Goal: Task Accomplishment & Management: Manage account settings

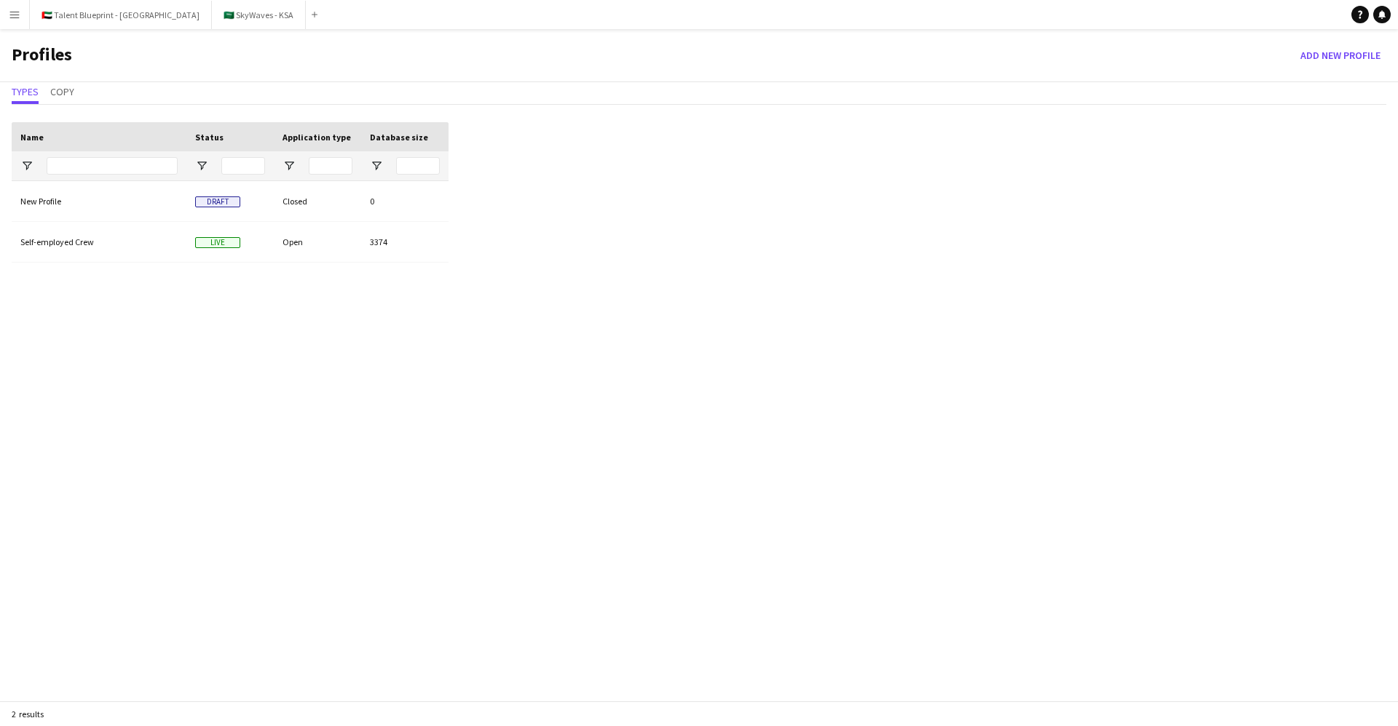
click at [23, 14] on button "Menu" at bounding box center [14, 14] width 29 height 29
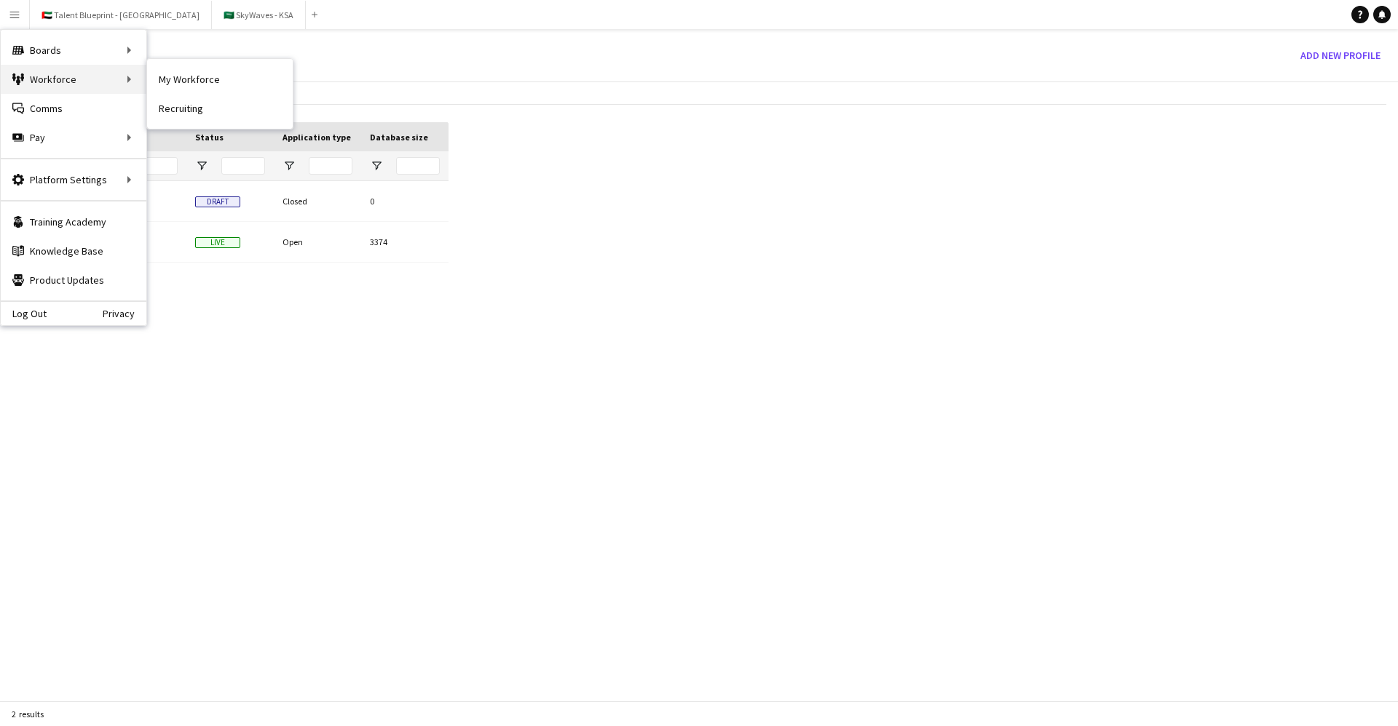
click at [117, 72] on div "Workforce Workforce" at bounding box center [74, 79] width 146 height 29
click at [164, 76] on link "My Workforce" at bounding box center [220, 79] width 146 height 29
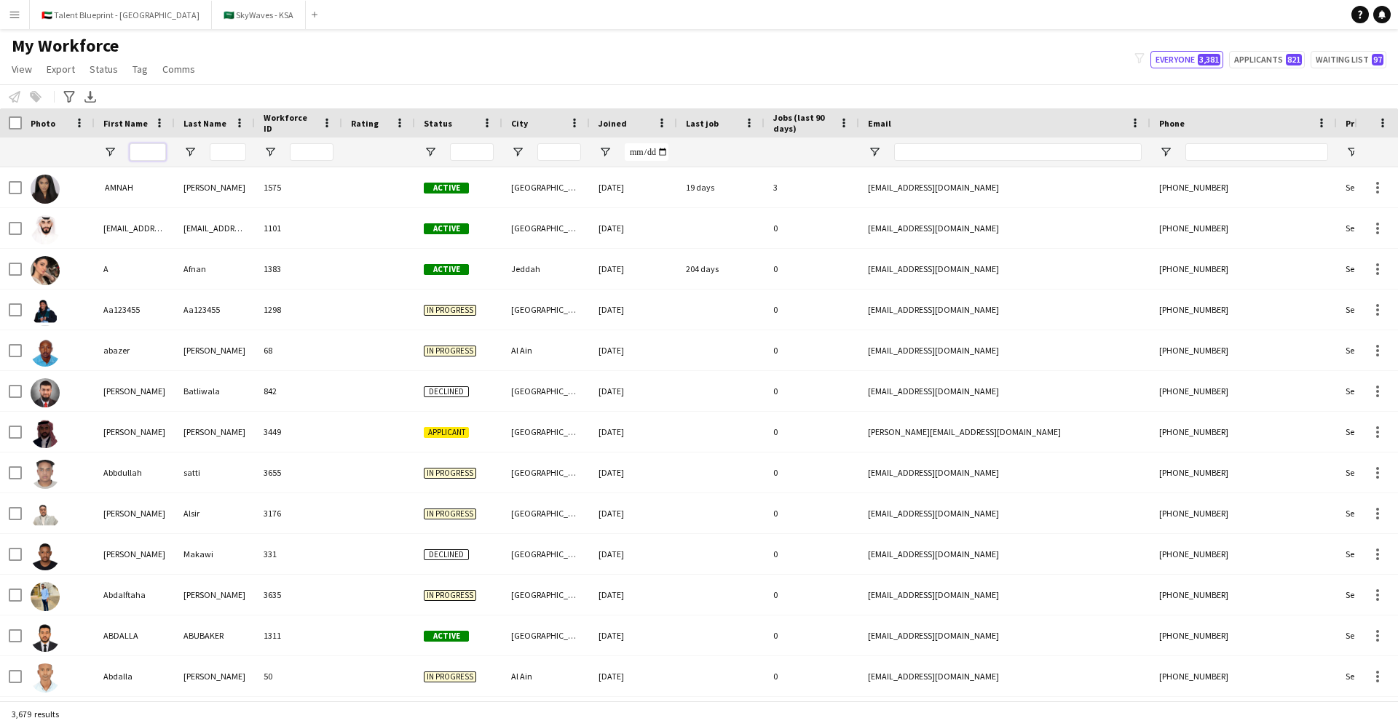
click at [151, 153] on input "First Name Filter Input" at bounding box center [148, 151] width 36 height 17
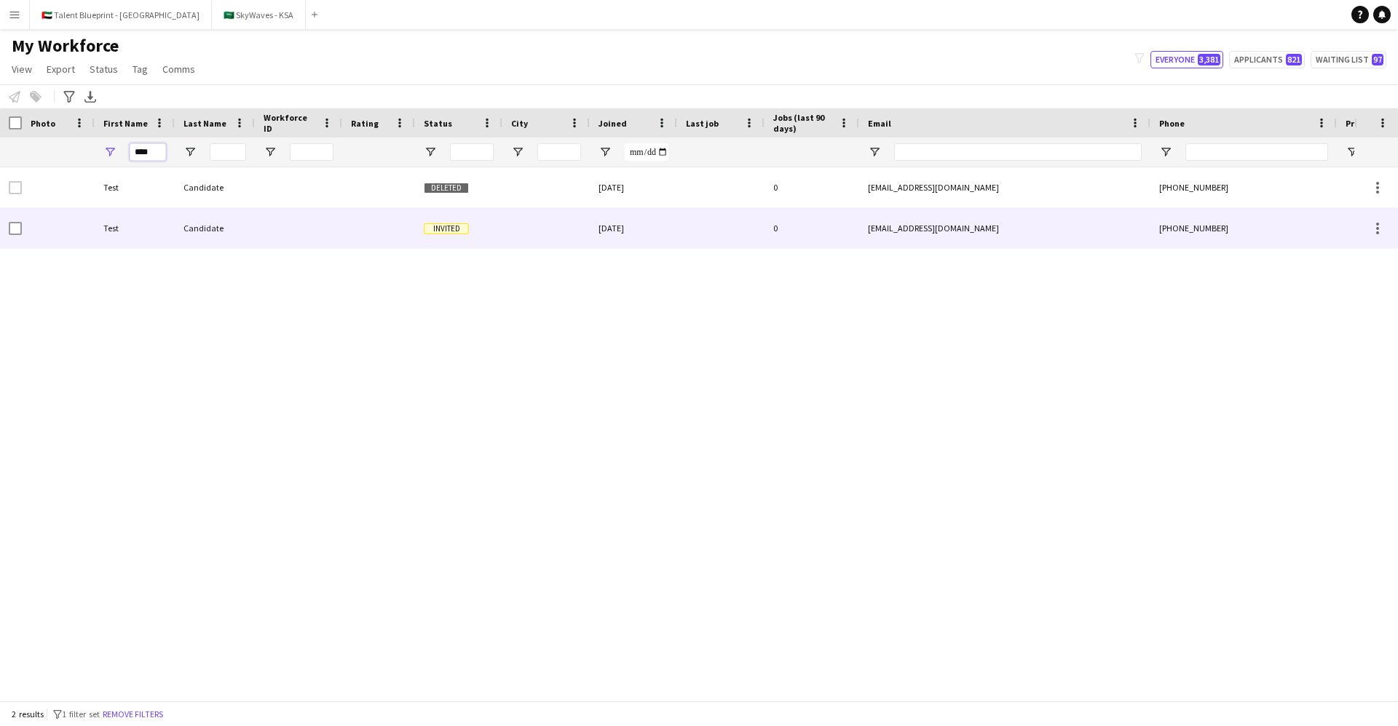
type input "****"
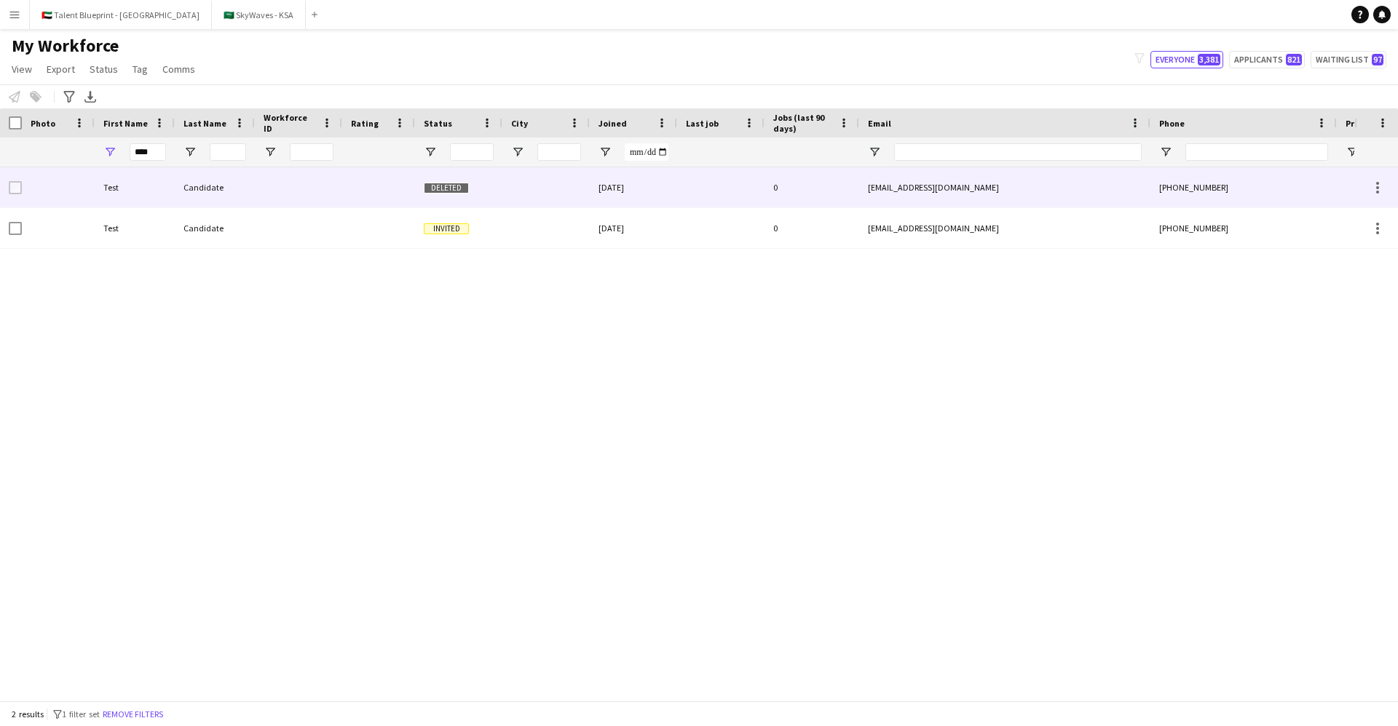
click at [268, 202] on div at bounding box center [298, 187] width 87 height 40
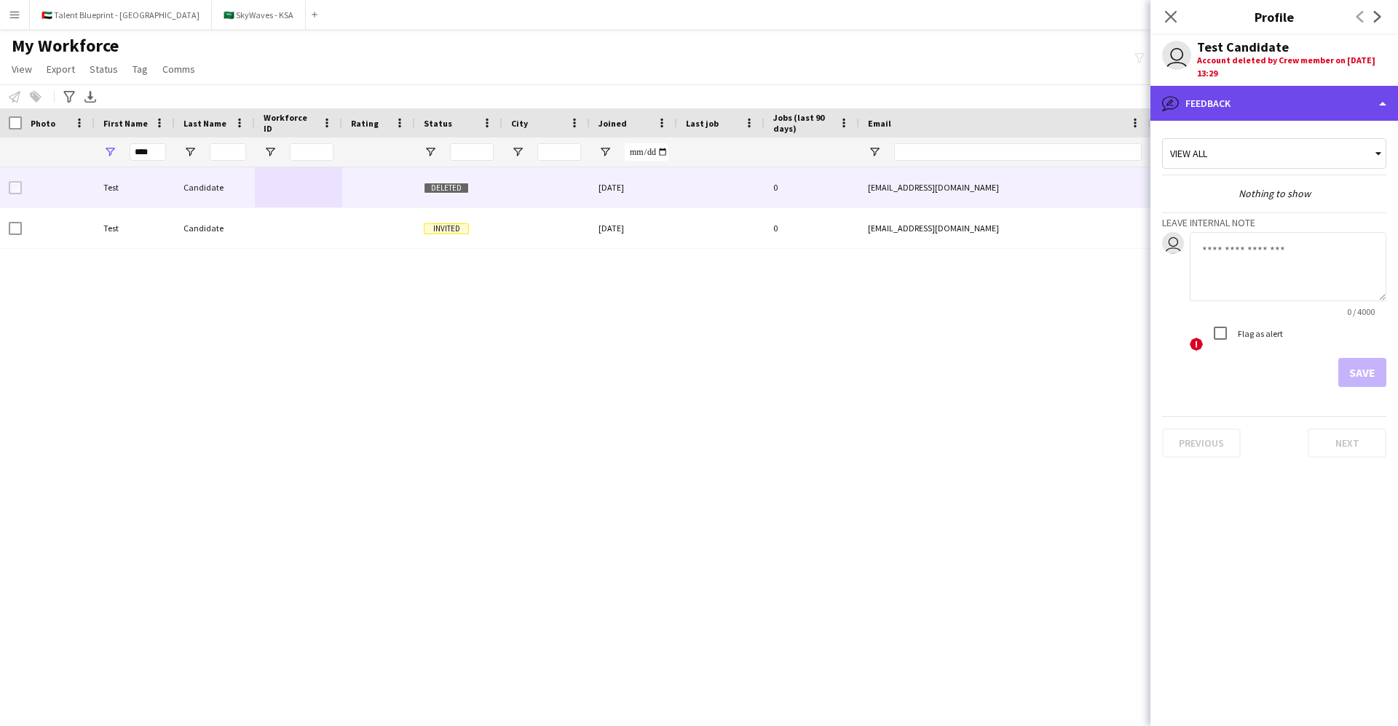
click at [1304, 99] on div "bubble-pencil Feedback" at bounding box center [1273, 103] width 247 height 35
click at [1302, 86] on div "bubble-pencil Feedback" at bounding box center [1273, 103] width 247 height 35
click at [1308, 99] on div "bubble-pencil Feedback" at bounding box center [1273, 103] width 247 height 35
click at [1308, 100] on div "bubble-pencil Feedback" at bounding box center [1273, 103] width 247 height 35
click at [1336, 148] on div "View all" at bounding box center [1267, 154] width 208 height 28
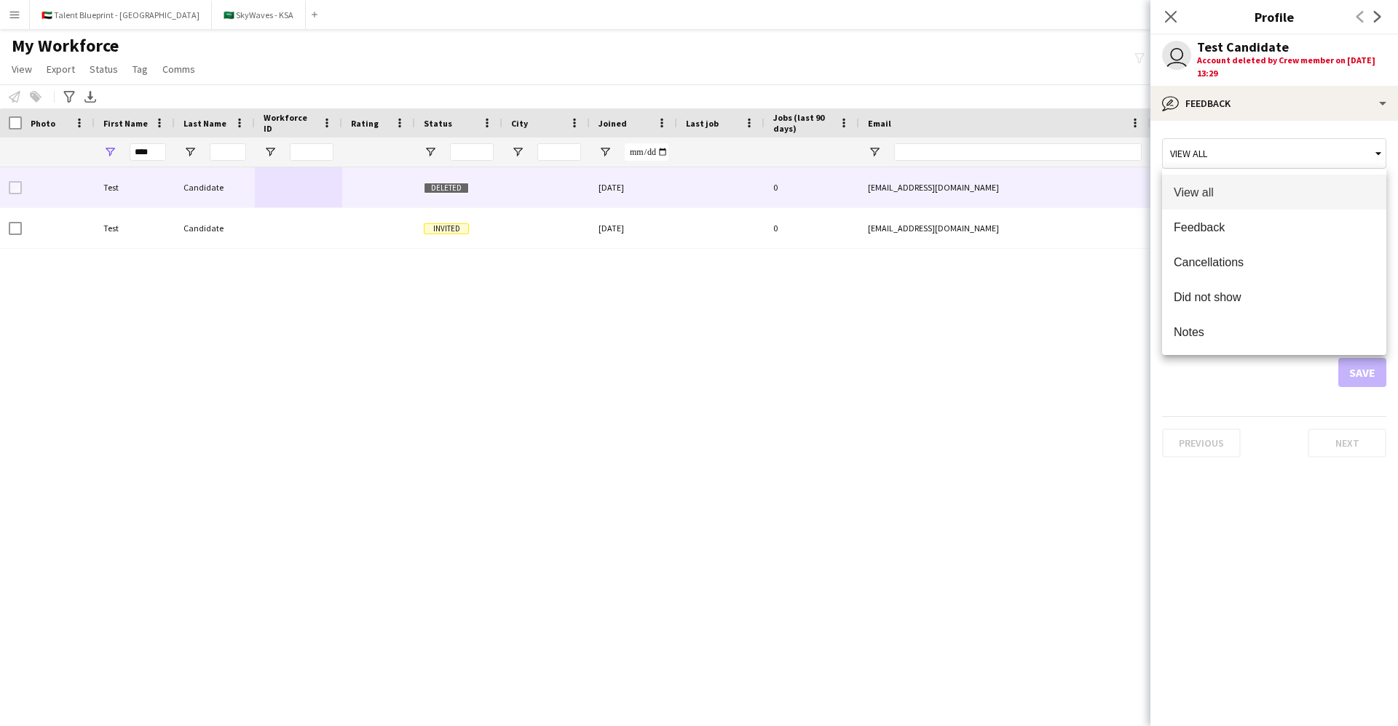
click at [1336, 148] on div at bounding box center [699, 363] width 1398 height 726
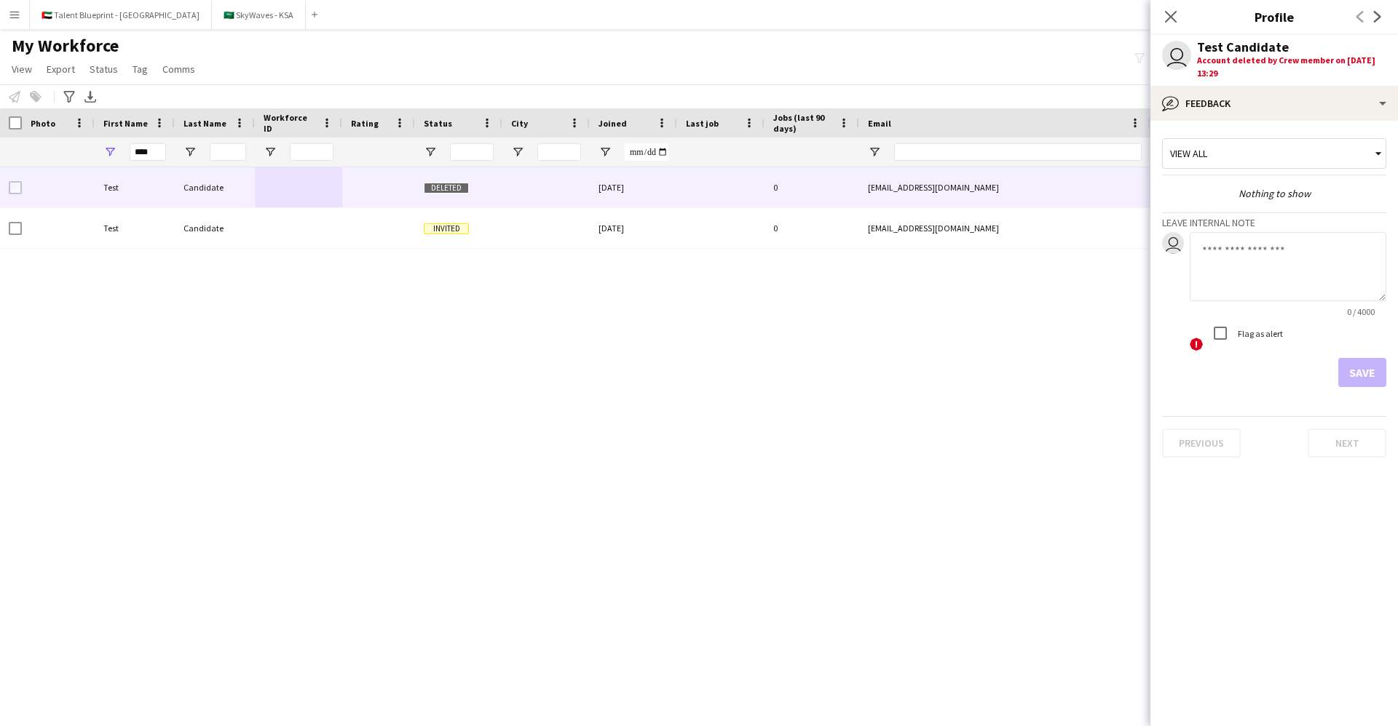
click at [1014, 416] on div "Test Candidate Deleted [DATE] 0 [PERSON_NAME][EMAIL_ADDRESS][DOMAIN_NAME] [PHON…" at bounding box center [677, 434] width 1354 height 534
click at [1172, 20] on icon "Close pop-in" at bounding box center [1170, 16] width 14 height 14
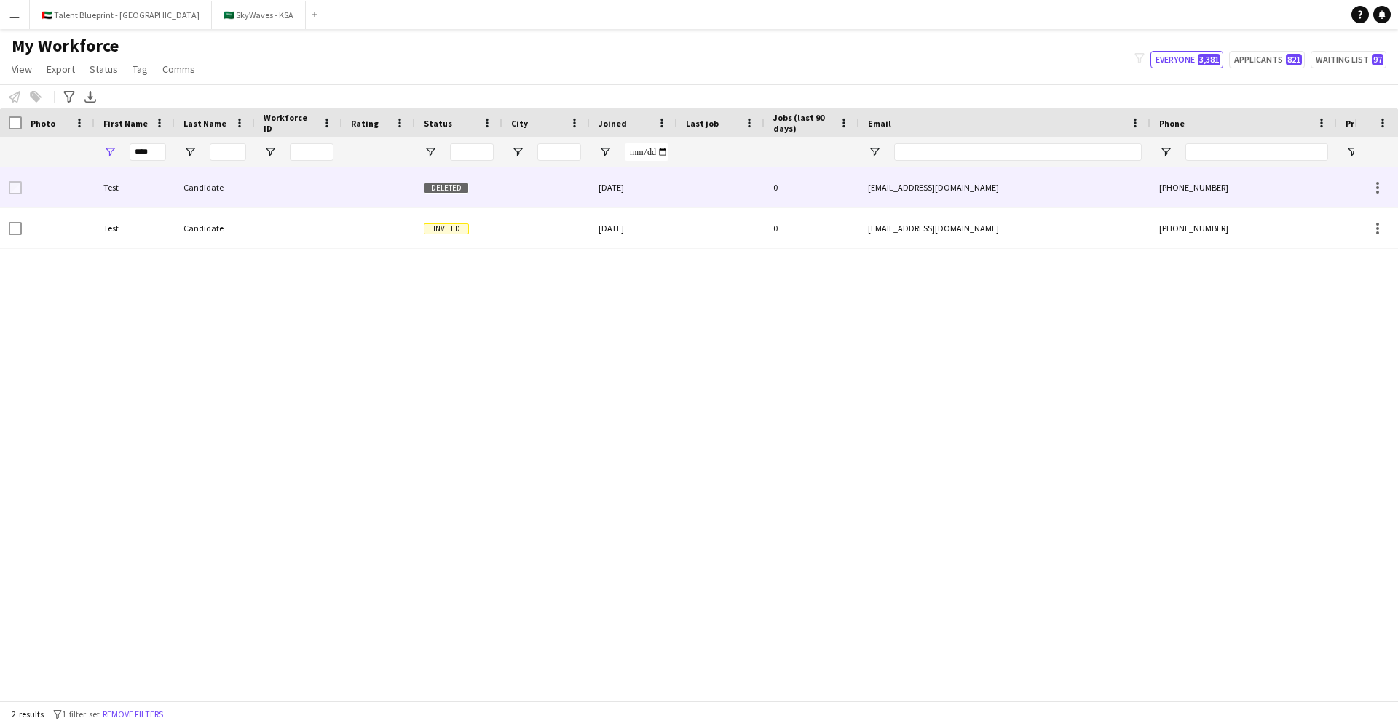
click at [440, 184] on span "Deleted" at bounding box center [446, 188] width 45 height 11
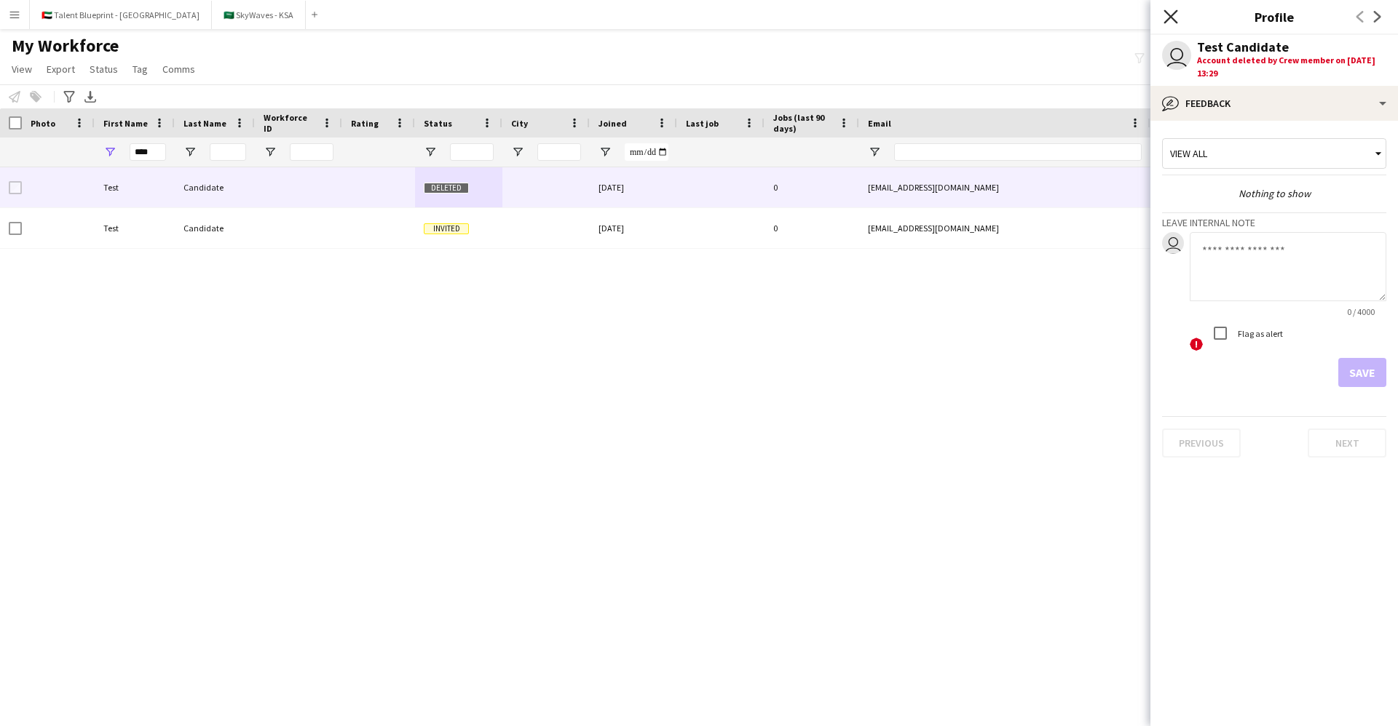
click at [1164, 19] on icon "Close pop-in" at bounding box center [1170, 16] width 14 height 14
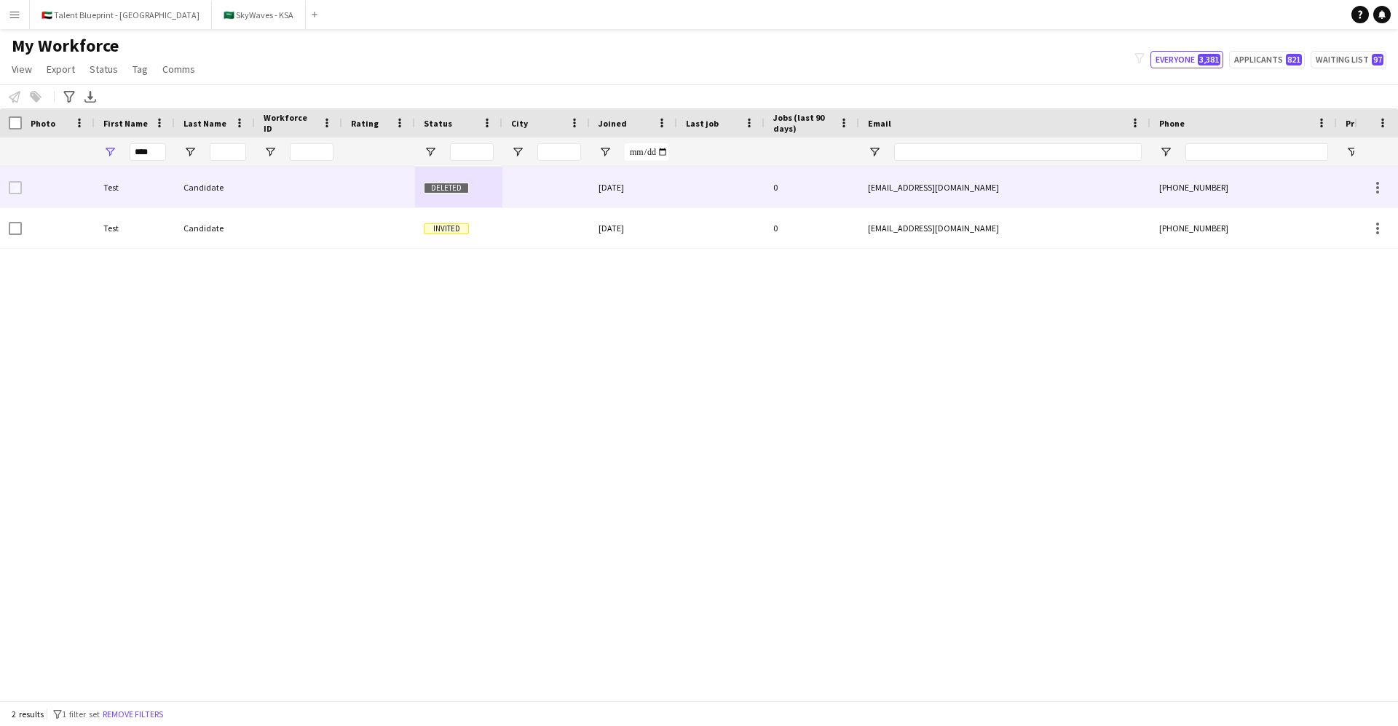
click at [272, 189] on div at bounding box center [298, 187] width 87 height 40
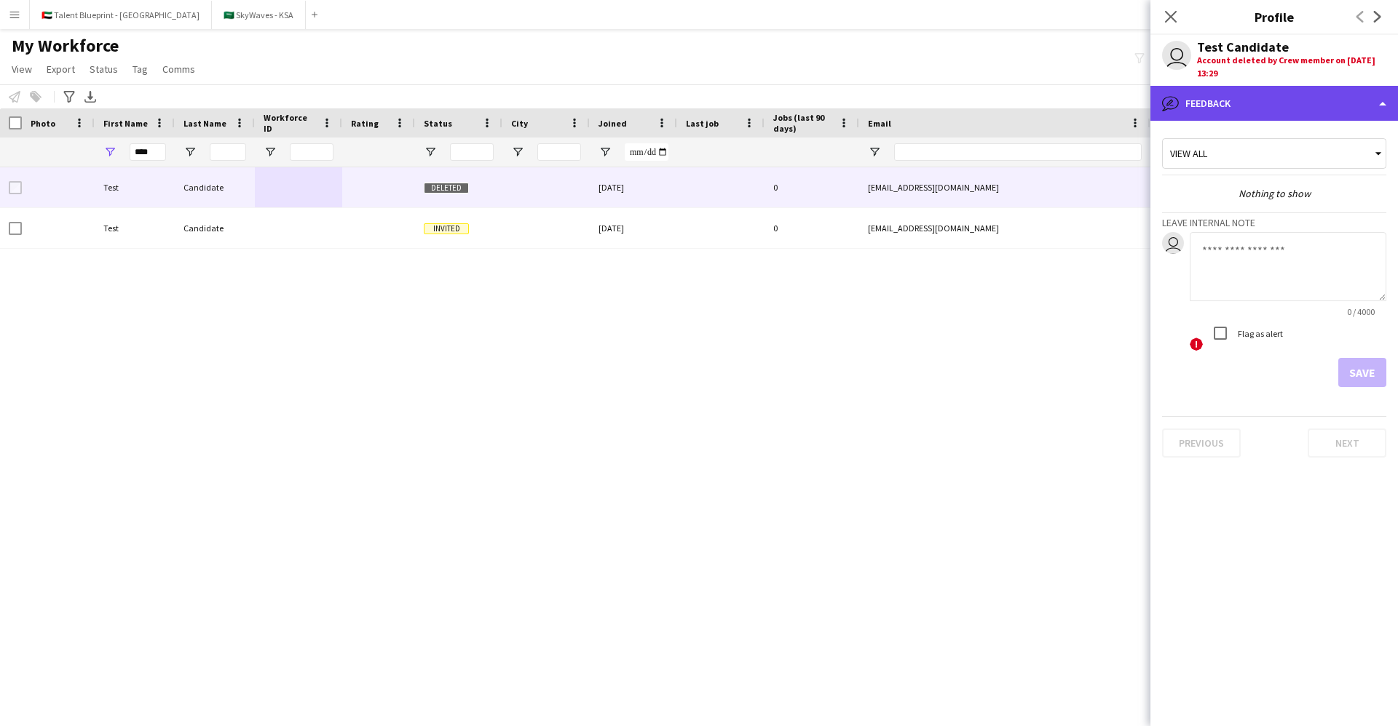
click at [1330, 103] on div "bubble-pencil Feedback" at bounding box center [1273, 103] width 247 height 35
click at [1328, 100] on div "bubble-pencil Feedback" at bounding box center [1273, 103] width 247 height 35
click at [1314, 63] on div "Account deleted by Crew member on [DATE] 13:29" at bounding box center [1291, 67] width 189 height 26
click at [1279, 153] on div "View all" at bounding box center [1267, 154] width 208 height 28
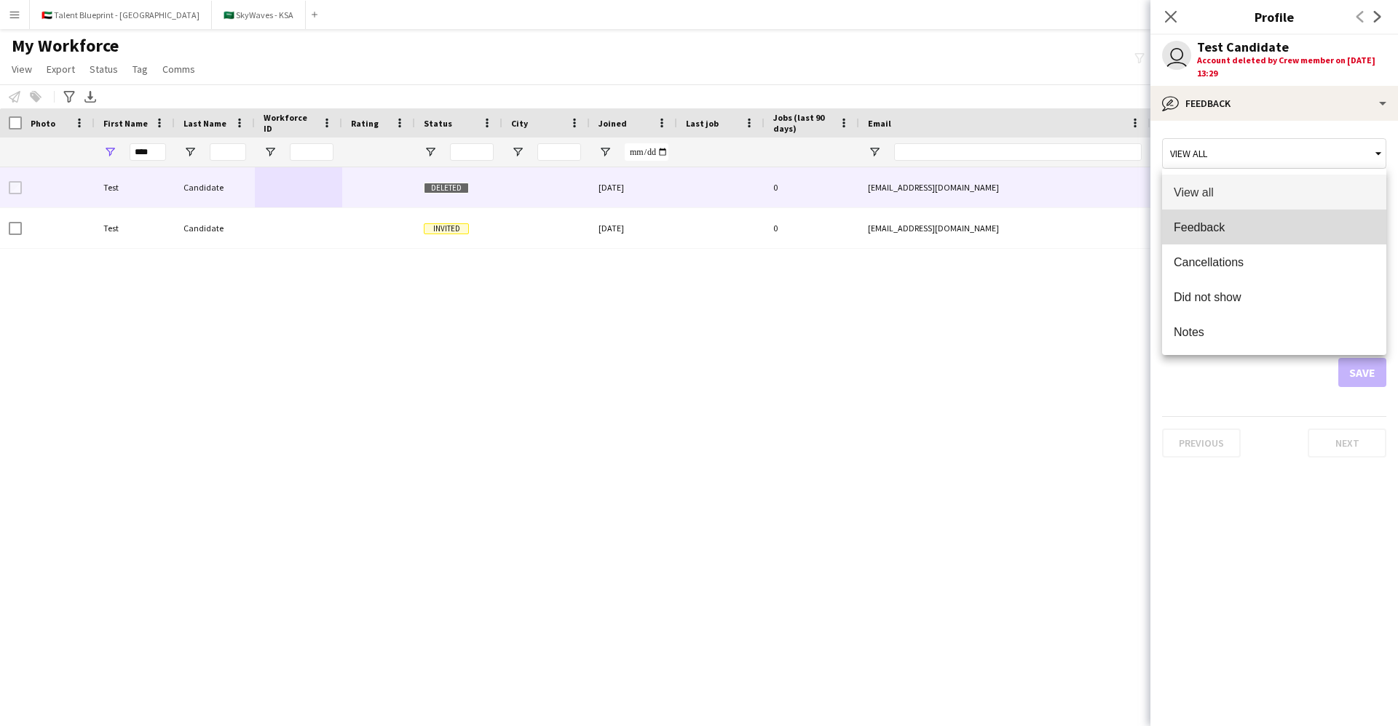
click at [1245, 226] on span "Feedback" at bounding box center [1273, 228] width 201 height 14
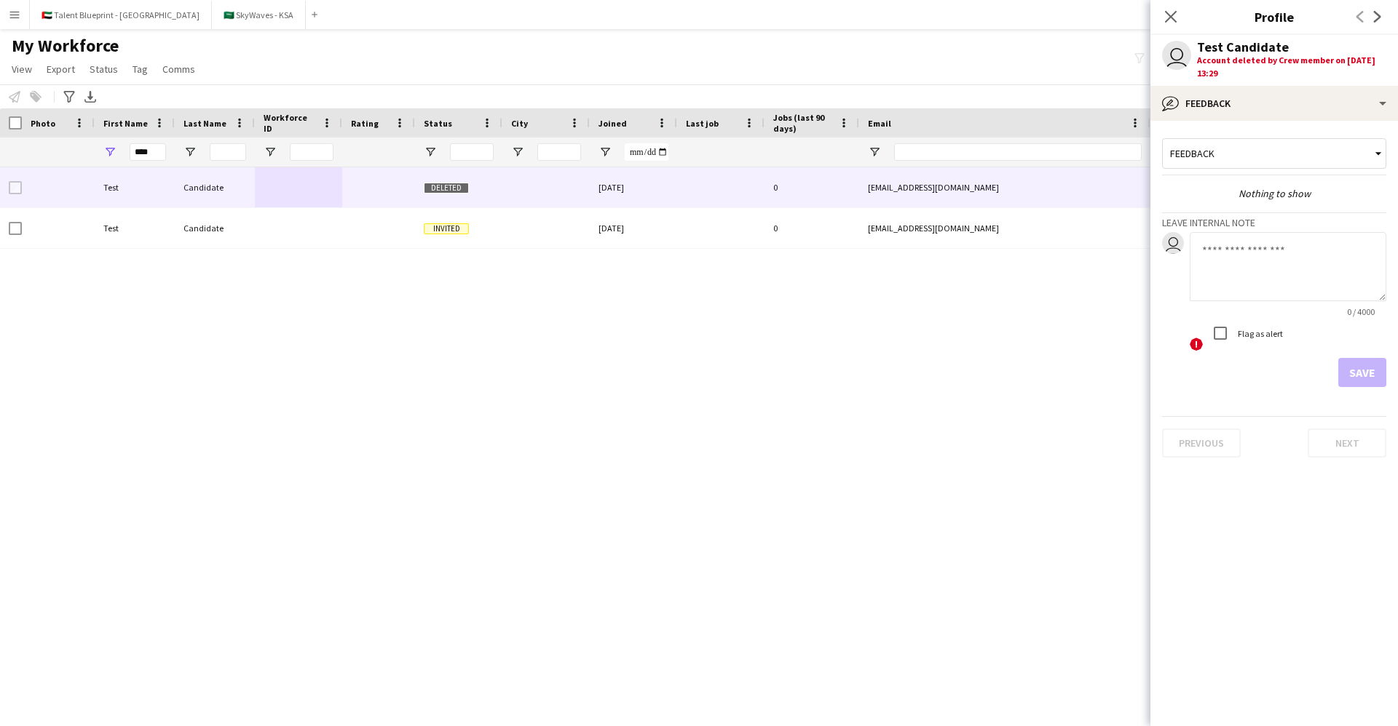
click at [1259, 166] on div "Feedback" at bounding box center [1267, 154] width 208 height 28
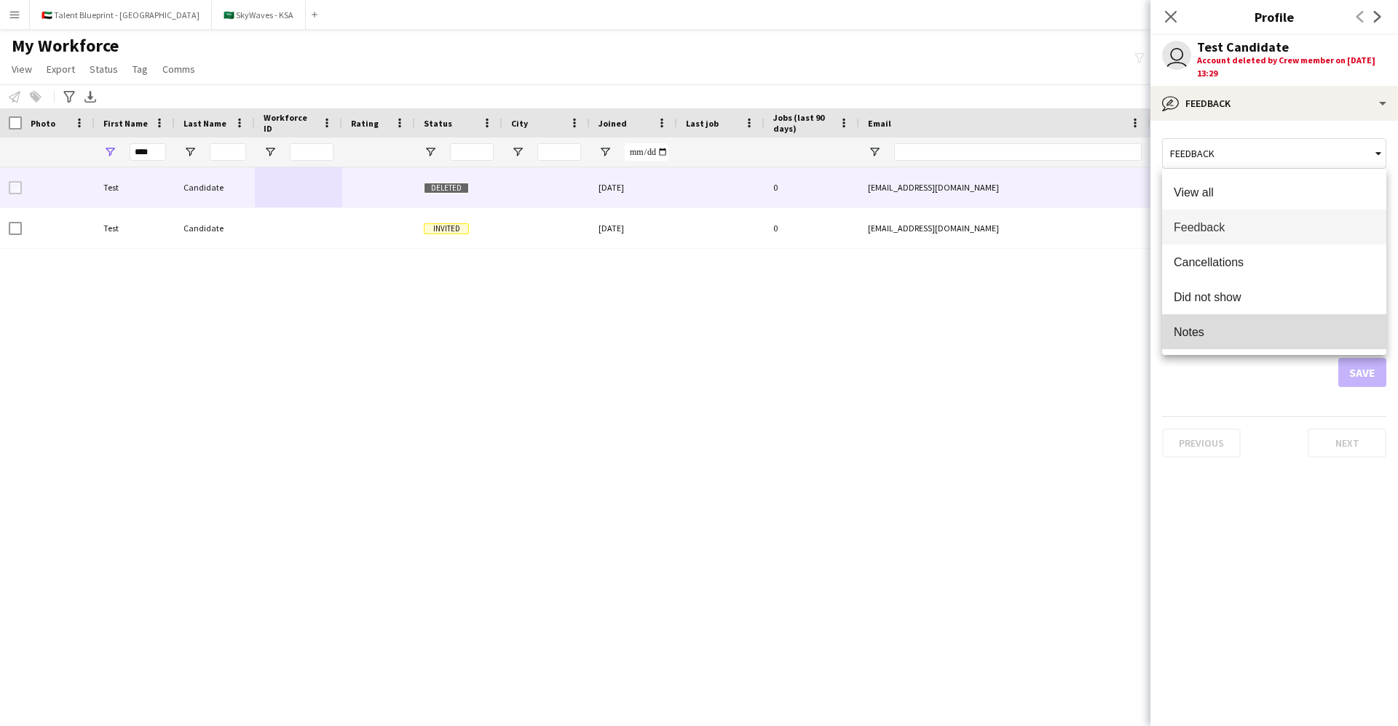
click at [1237, 314] on mat-option "Notes" at bounding box center [1274, 331] width 224 height 35
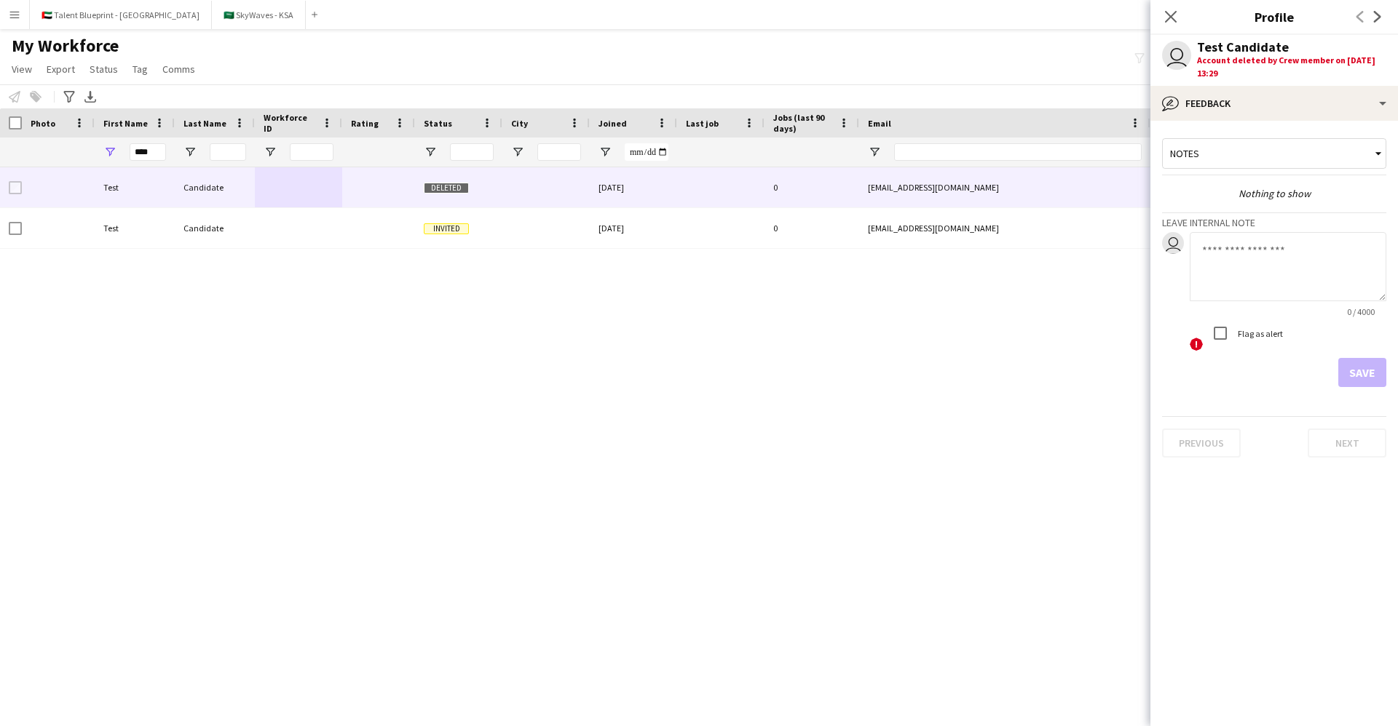
click at [1249, 170] on div "Notes" at bounding box center [1274, 156] width 224 height 37
click at [1249, 159] on div "Notes" at bounding box center [1267, 154] width 208 height 28
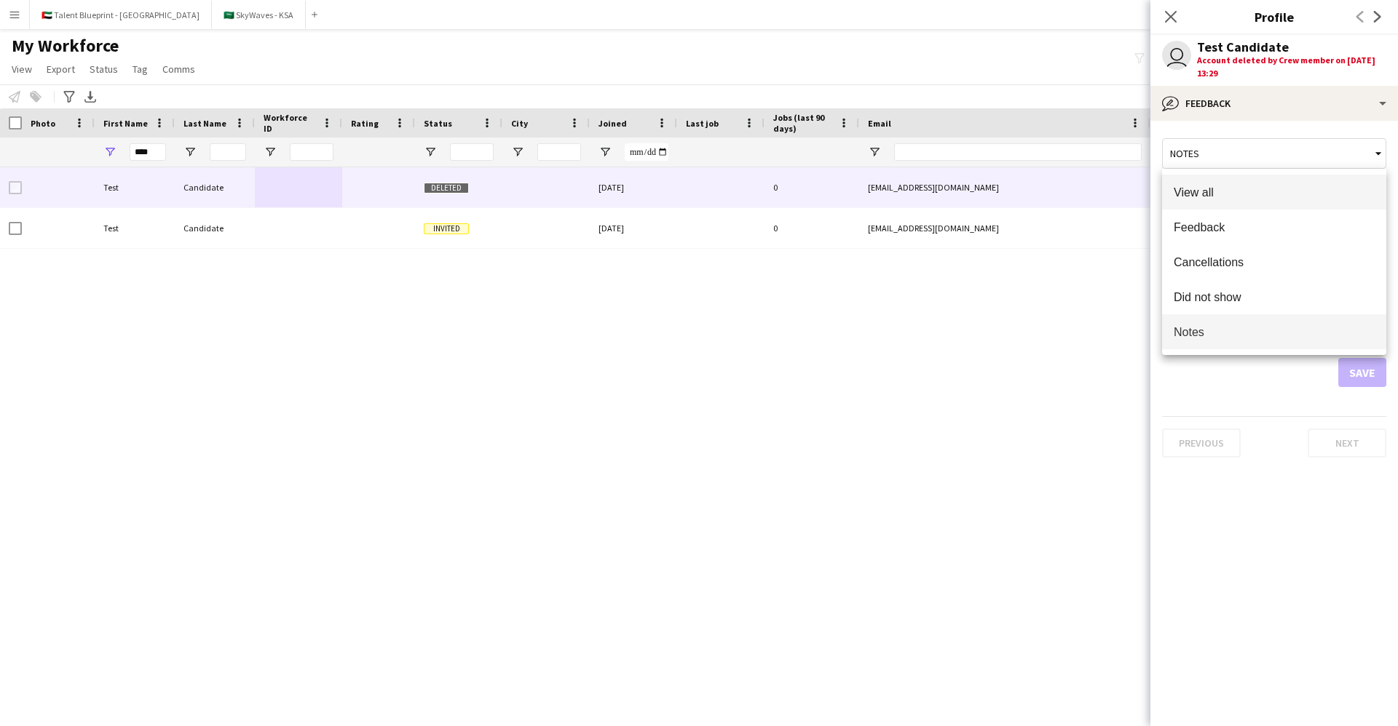
click at [1236, 189] on span "View all" at bounding box center [1273, 193] width 201 height 14
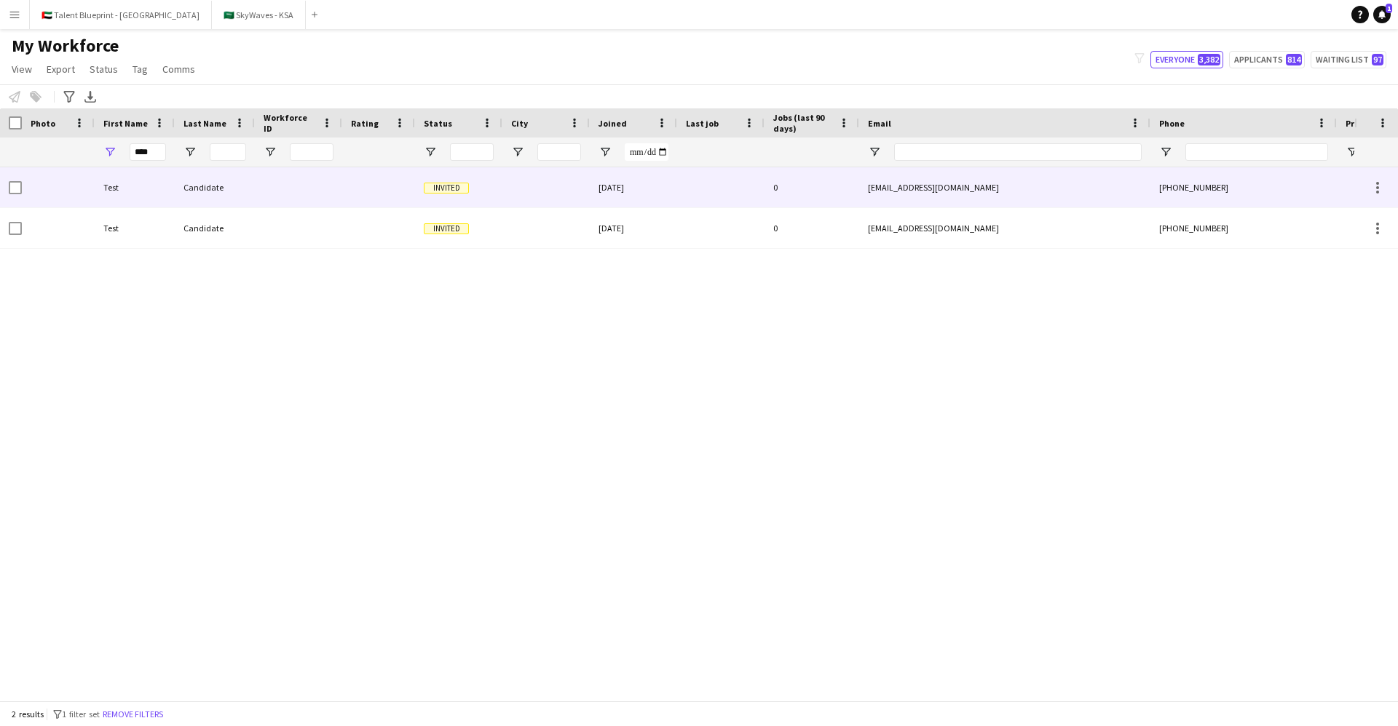
click at [615, 193] on div "[DATE]" at bounding box center [633, 187] width 87 height 40
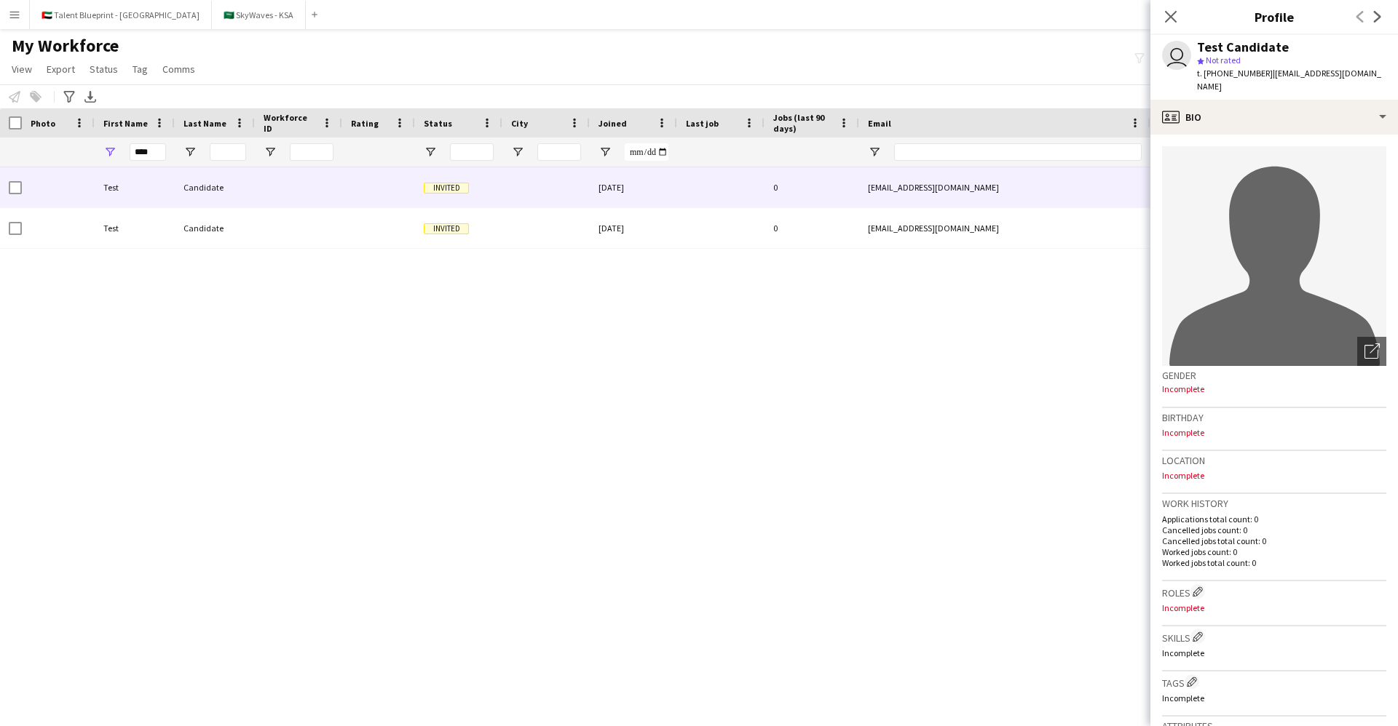
click at [516, 52] on div "My Workforce View Views Default view New view Update view Delete view Edit name…" at bounding box center [699, 59] width 1398 height 49
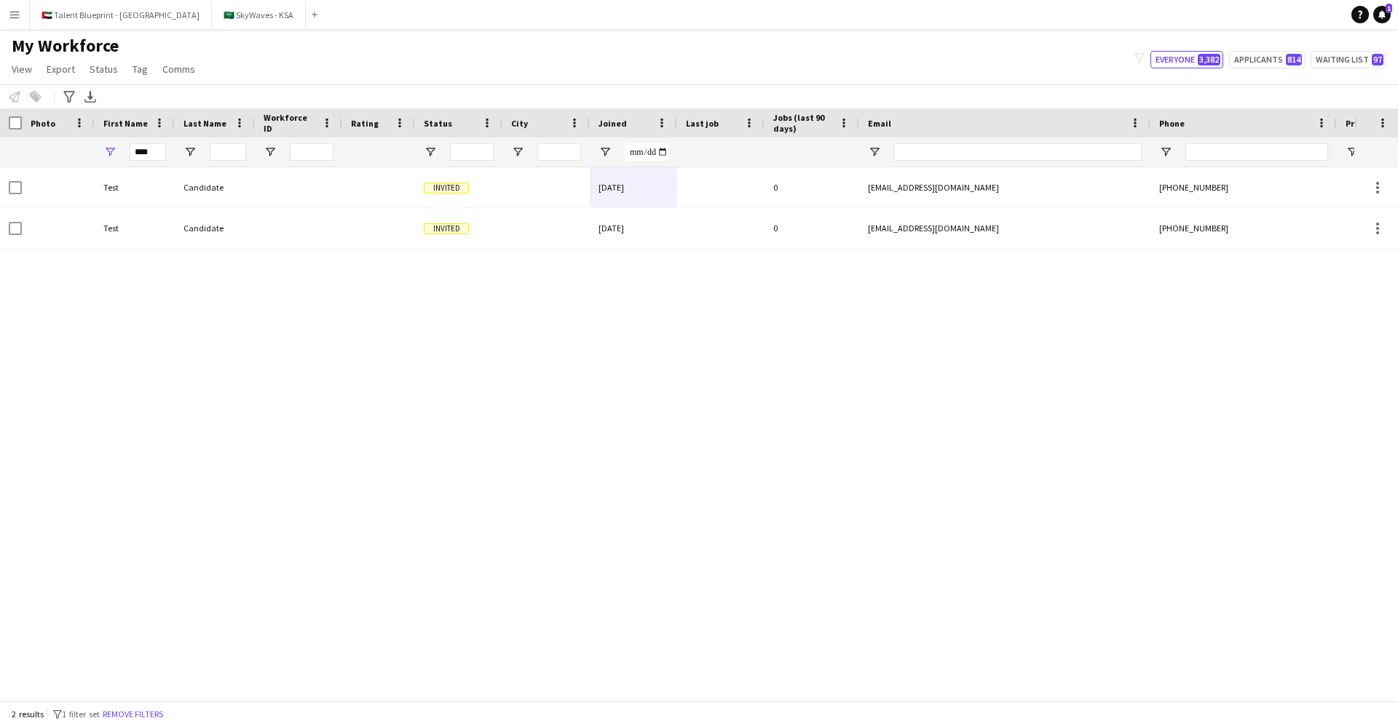
click at [4, 11] on button "Menu" at bounding box center [14, 14] width 29 height 29
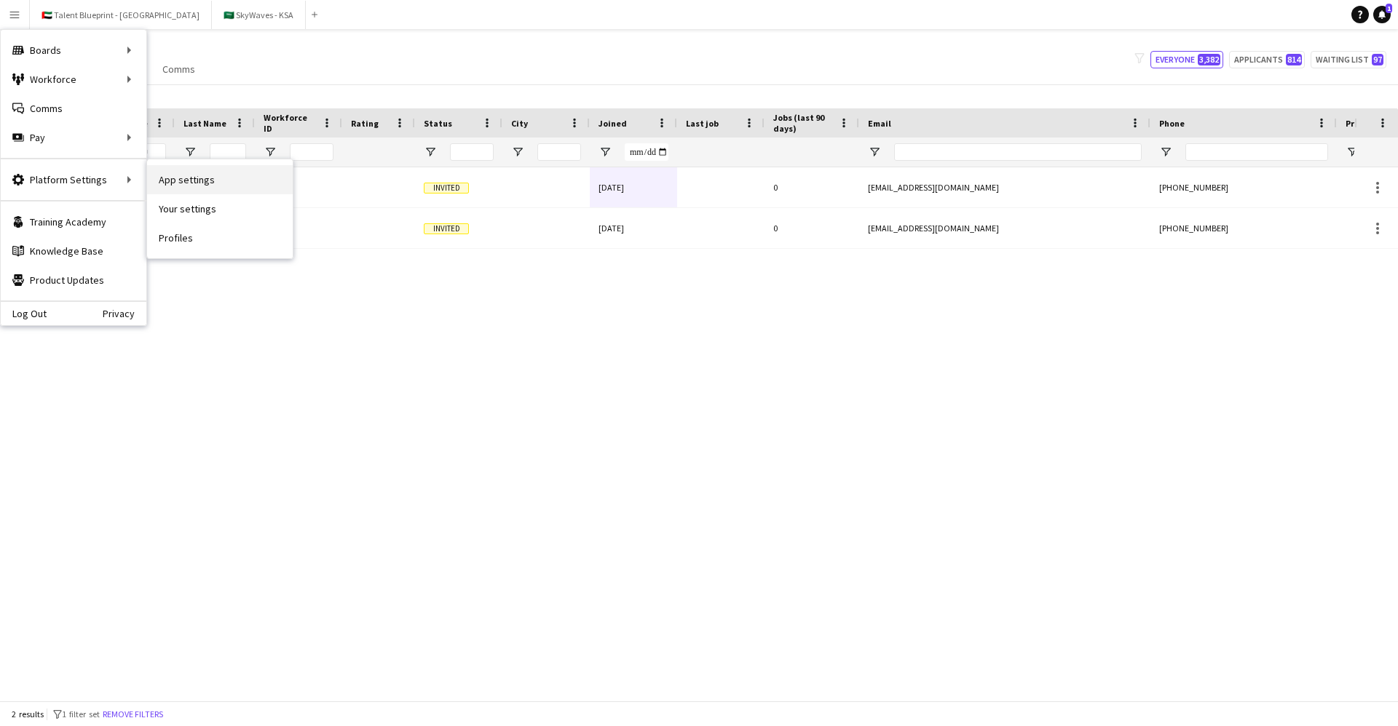
click at [200, 175] on link "App settings" at bounding box center [220, 179] width 146 height 29
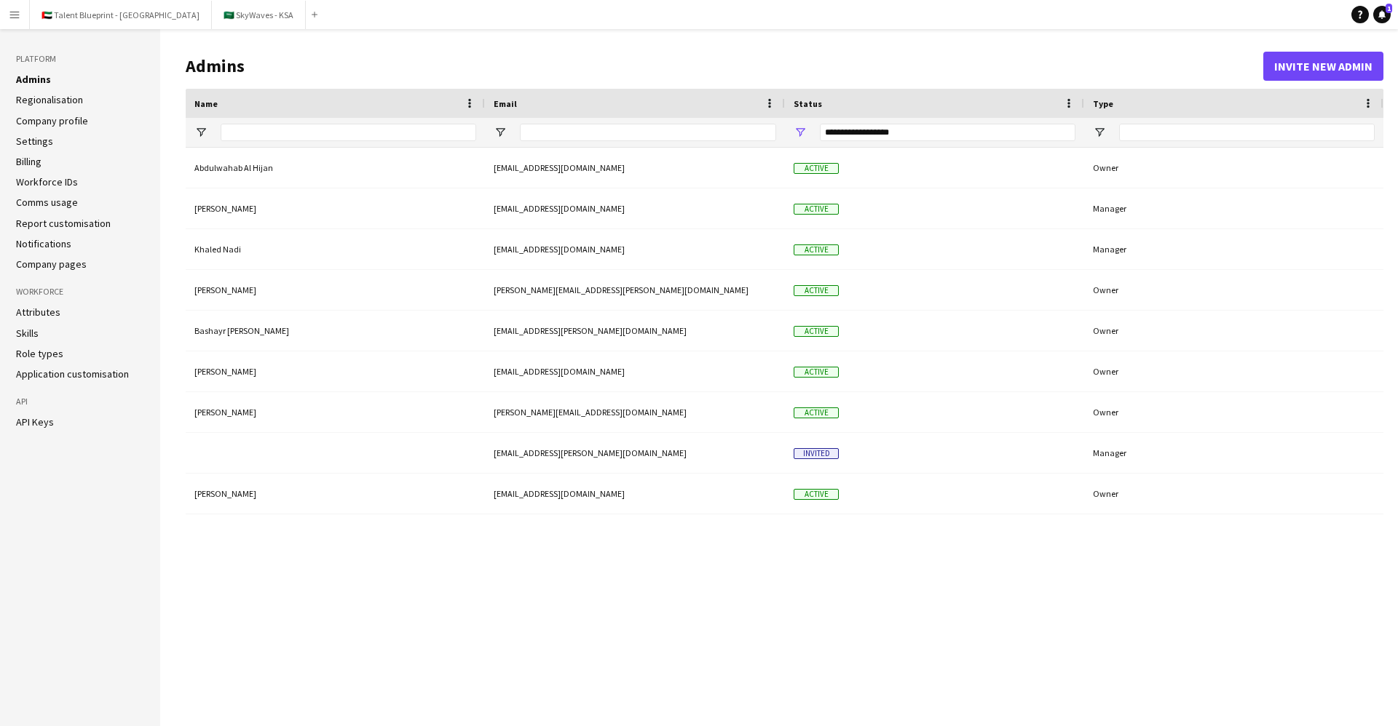
click at [23, 17] on button "Menu" at bounding box center [14, 14] width 29 height 29
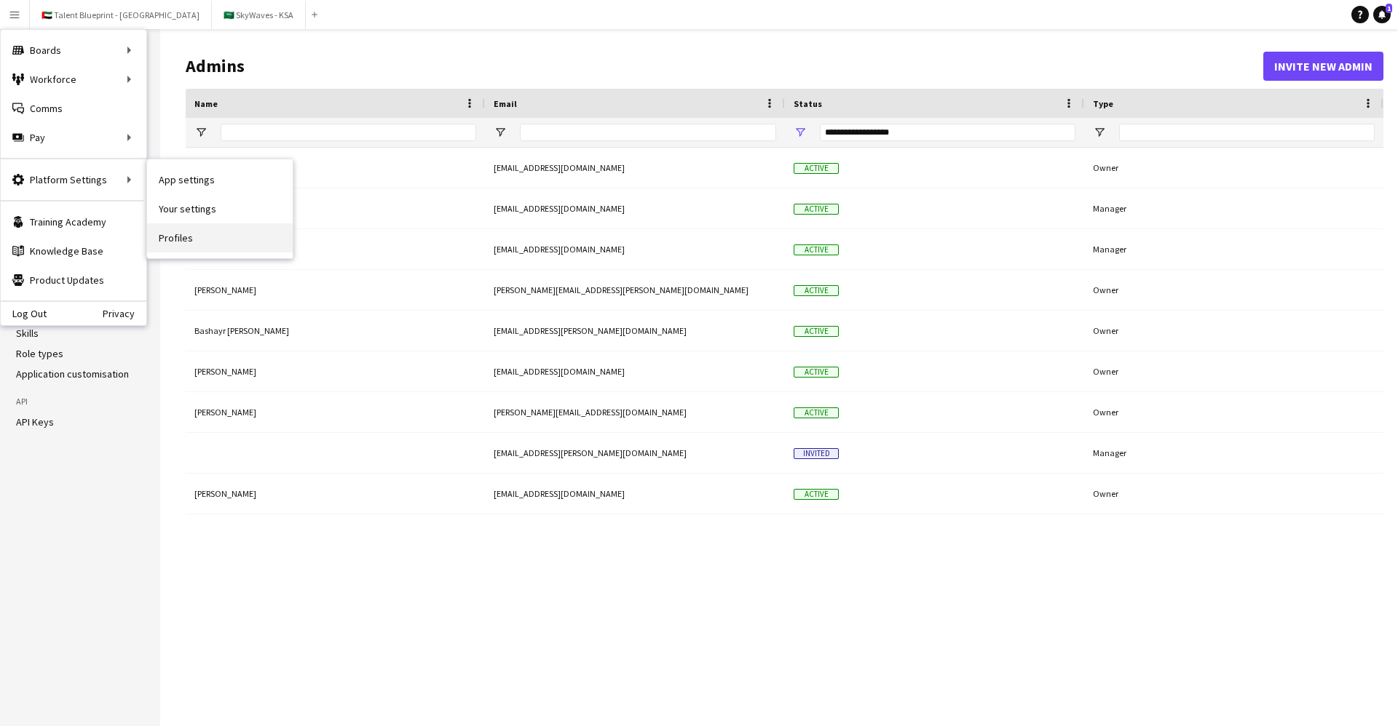
click at [185, 237] on link "Profiles" at bounding box center [220, 237] width 146 height 29
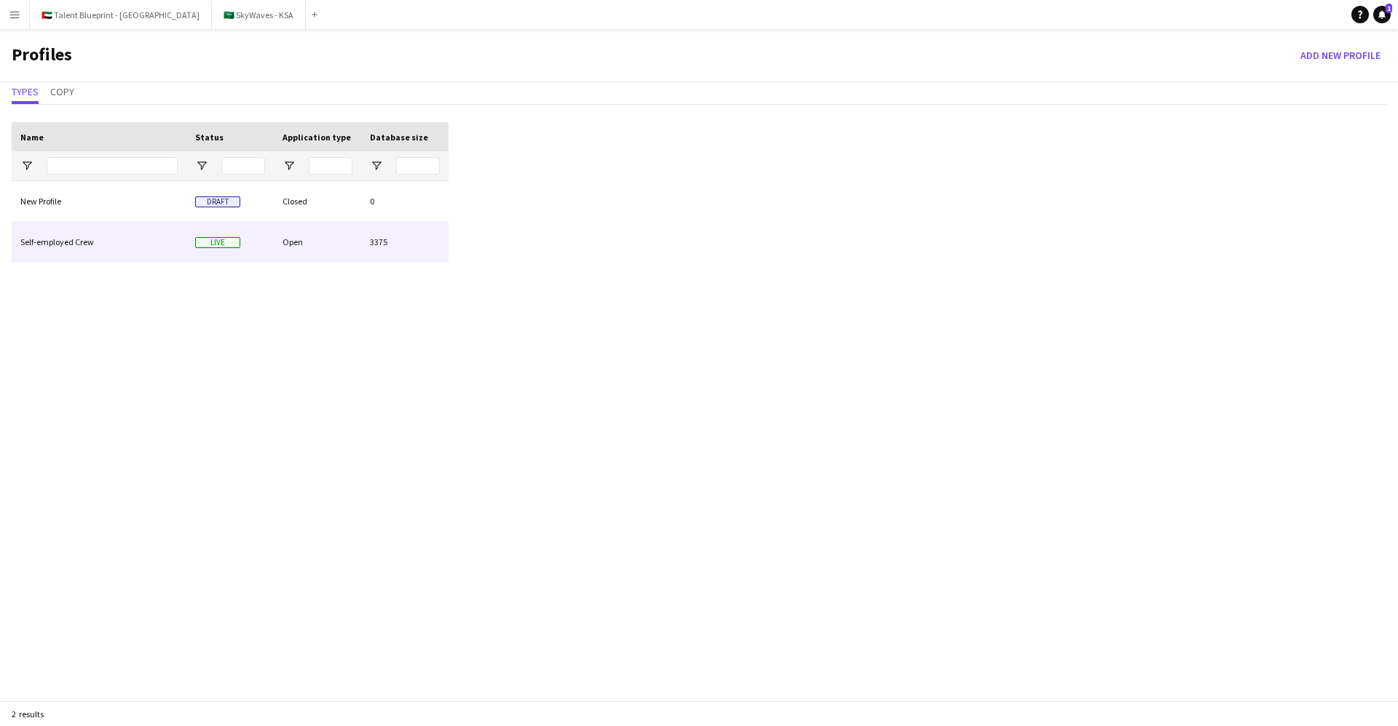
click at [103, 247] on div "Self-employed Crew" at bounding box center [99, 242] width 175 height 40
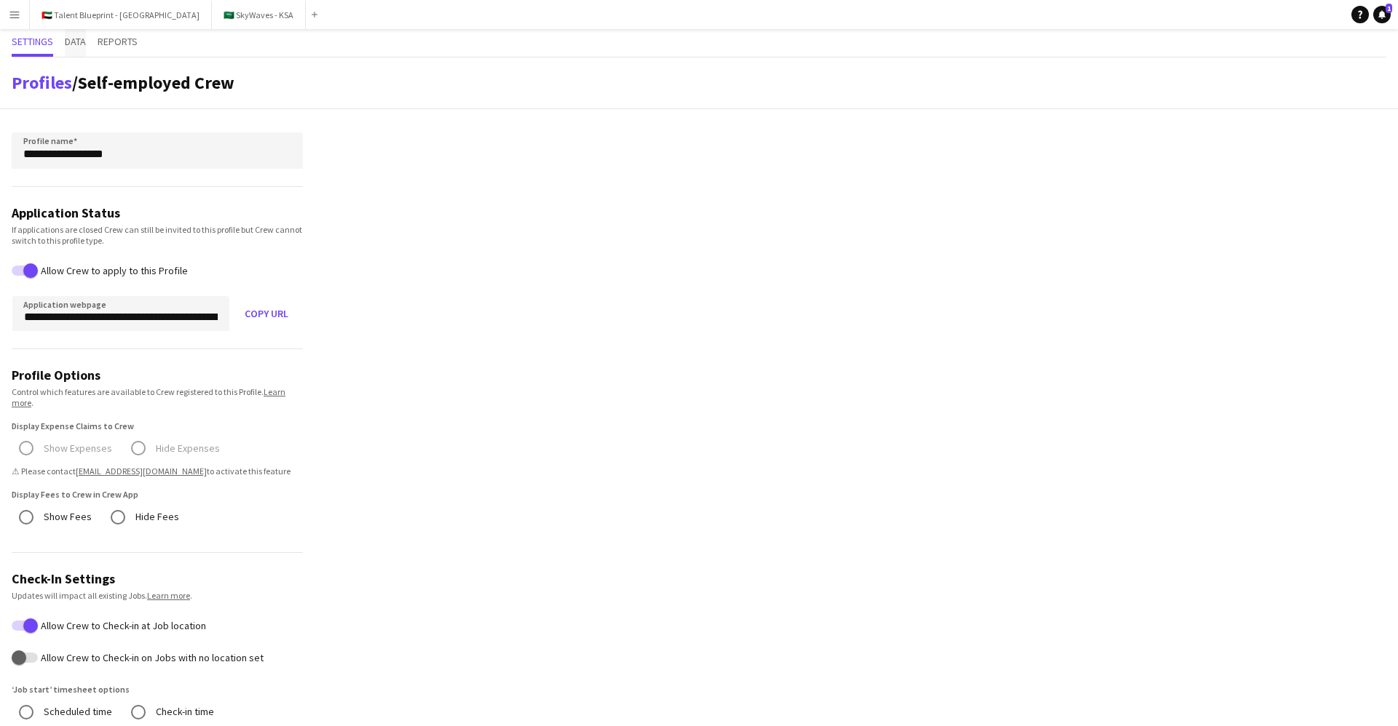
click at [80, 39] on span "Data" at bounding box center [75, 41] width 21 height 10
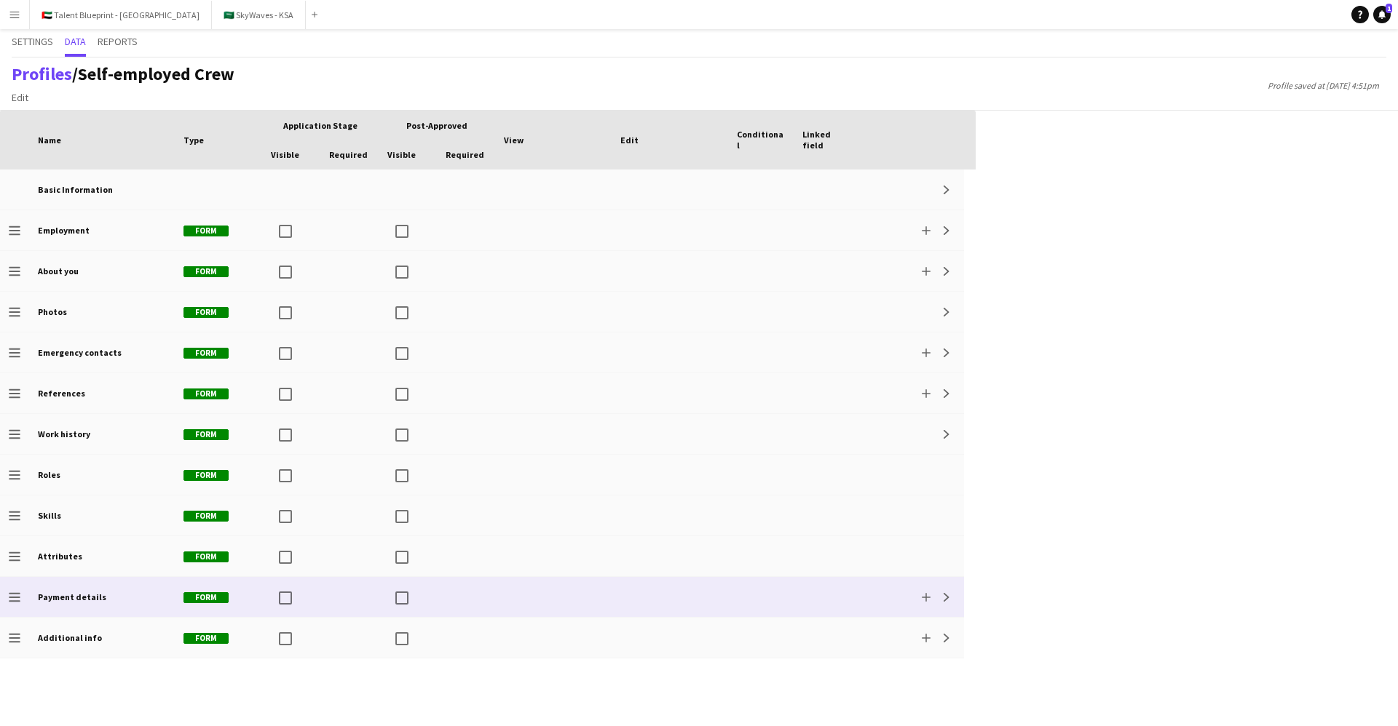
click at [105, 601] on div "Payment details" at bounding box center [102, 597] width 146 height 40
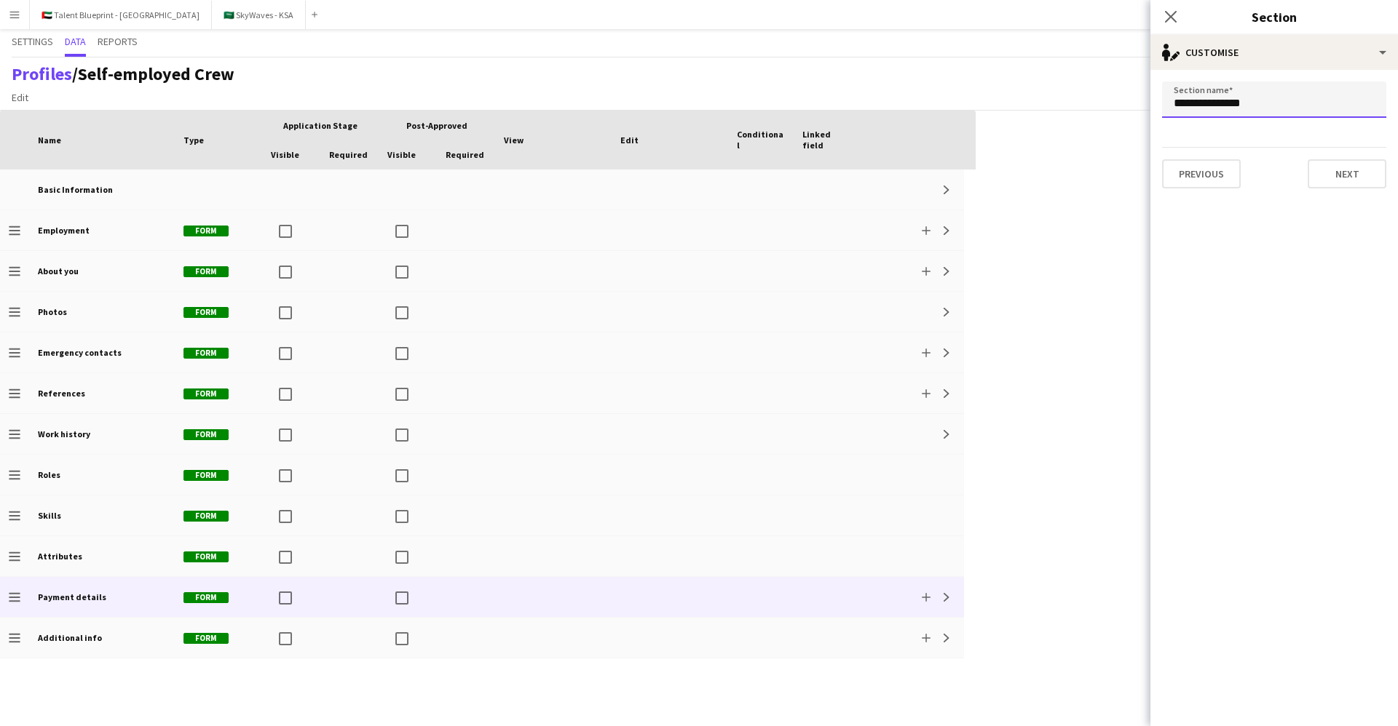
click at [1257, 114] on input "**********" at bounding box center [1274, 100] width 224 height 36
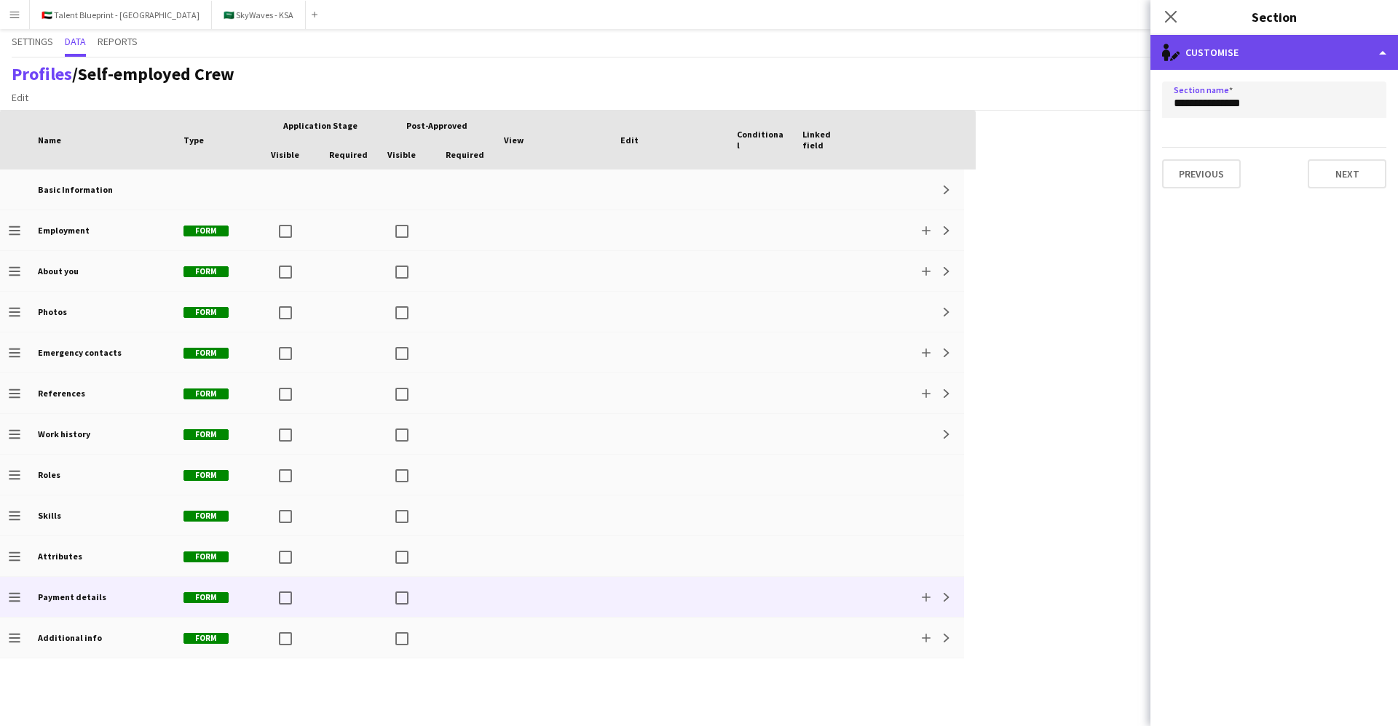
click at [1294, 47] on div "single-neutral-actions-edit-1 Customise" at bounding box center [1273, 52] width 247 height 35
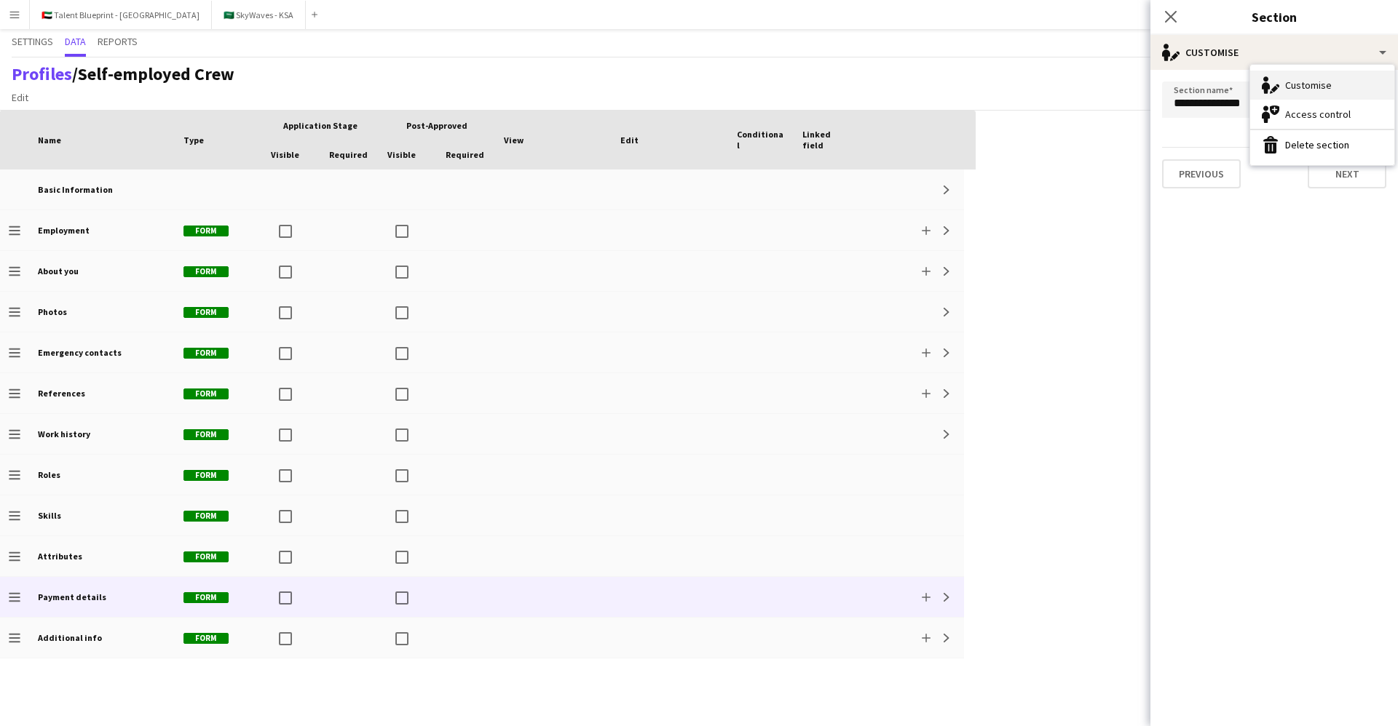
click at [1296, 86] on div "Customise Customise" at bounding box center [1322, 85] width 144 height 29
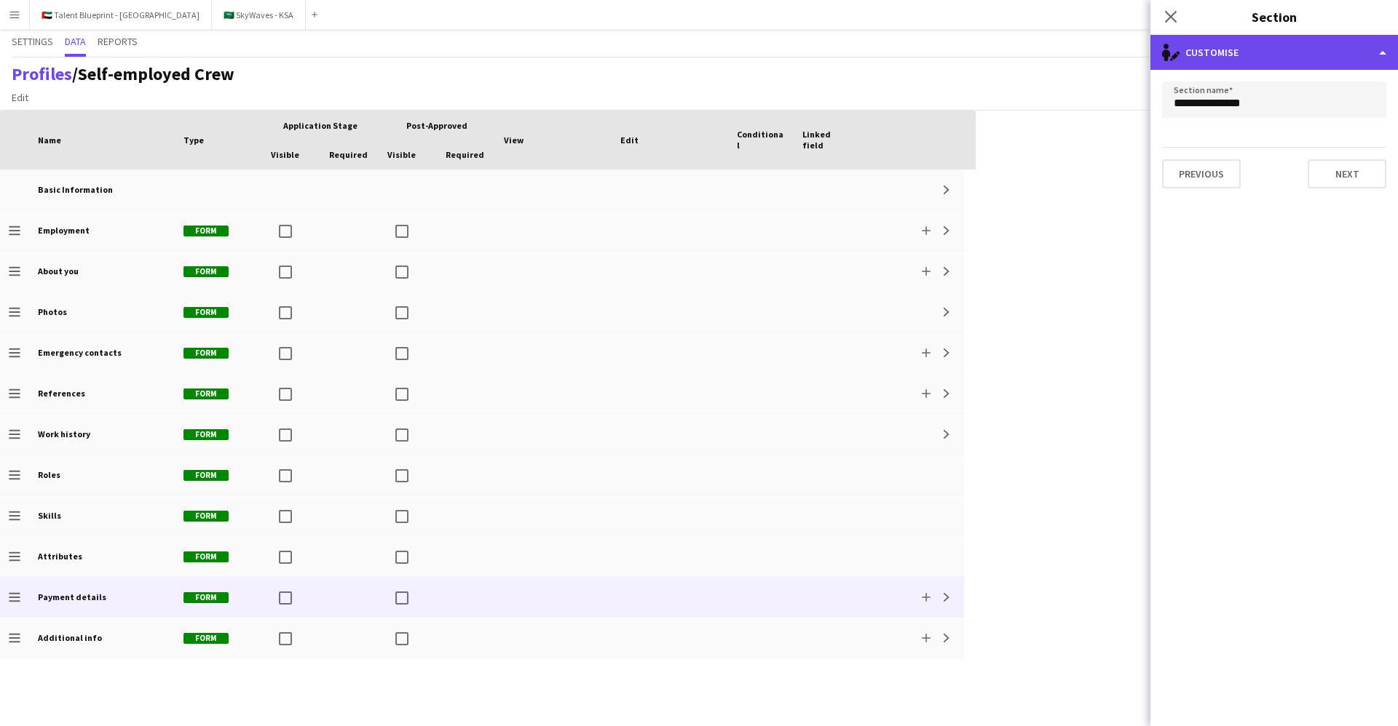
click at [1228, 58] on div "single-neutral-actions-edit-1 Customise" at bounding box center [1273, 52] width 247 height 35
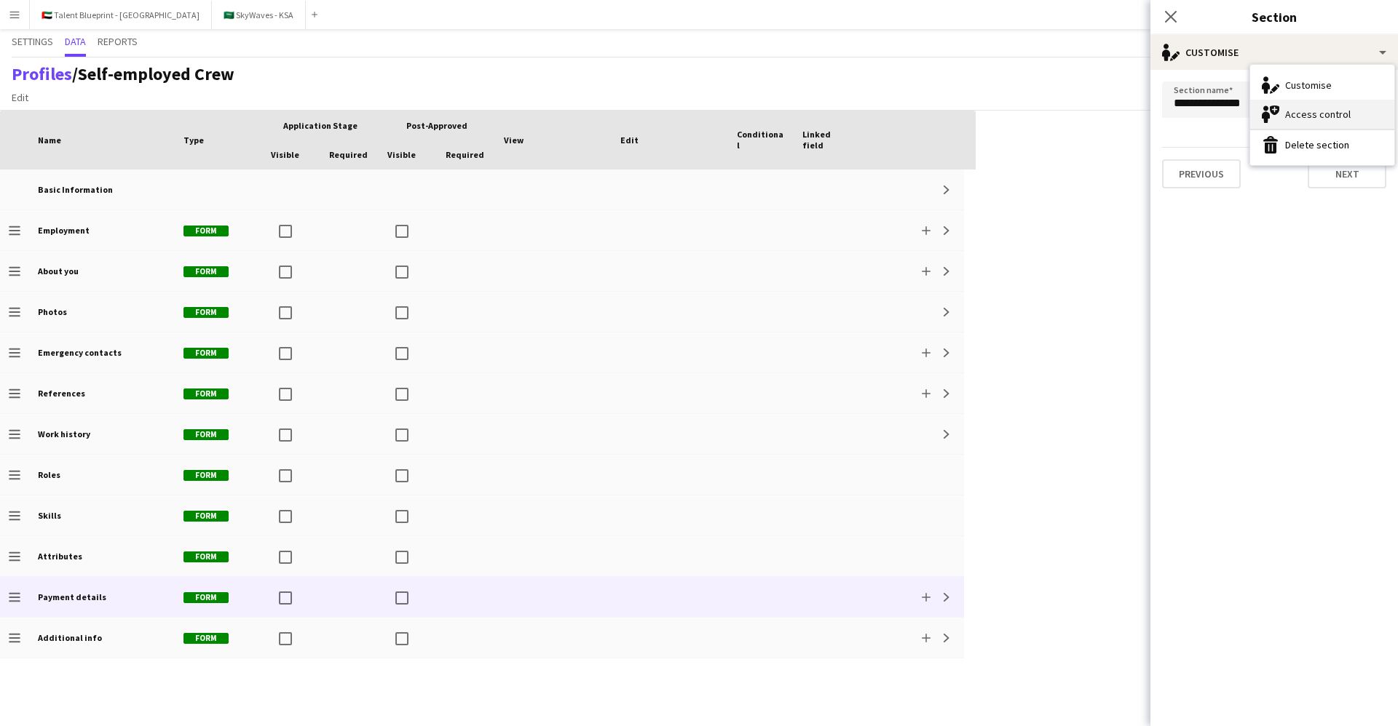
click at [1286, 101] on div "Access control Access control" at bounding box center [1322, 114] width 144 height 29
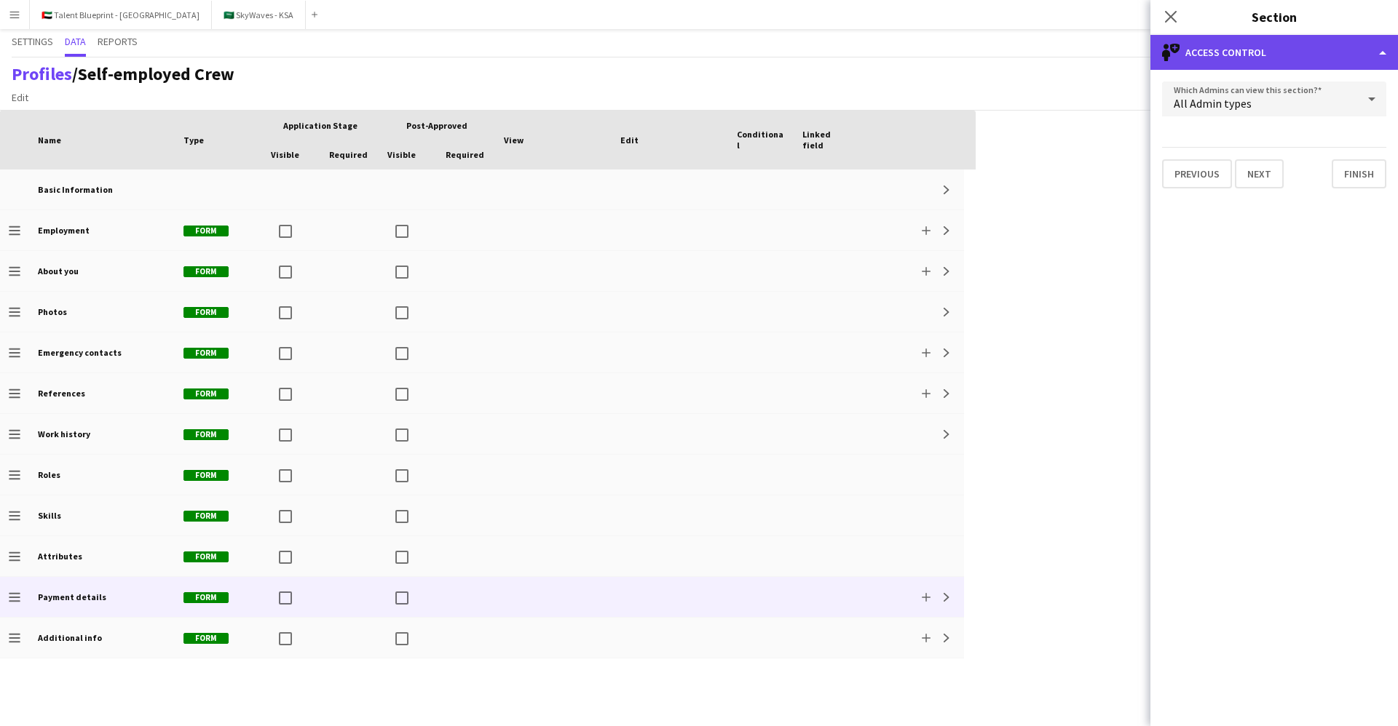
click at [1261, 59] on div "single-neutral-shield Access control" at bounding box center [1273, 52] width 247 height 35
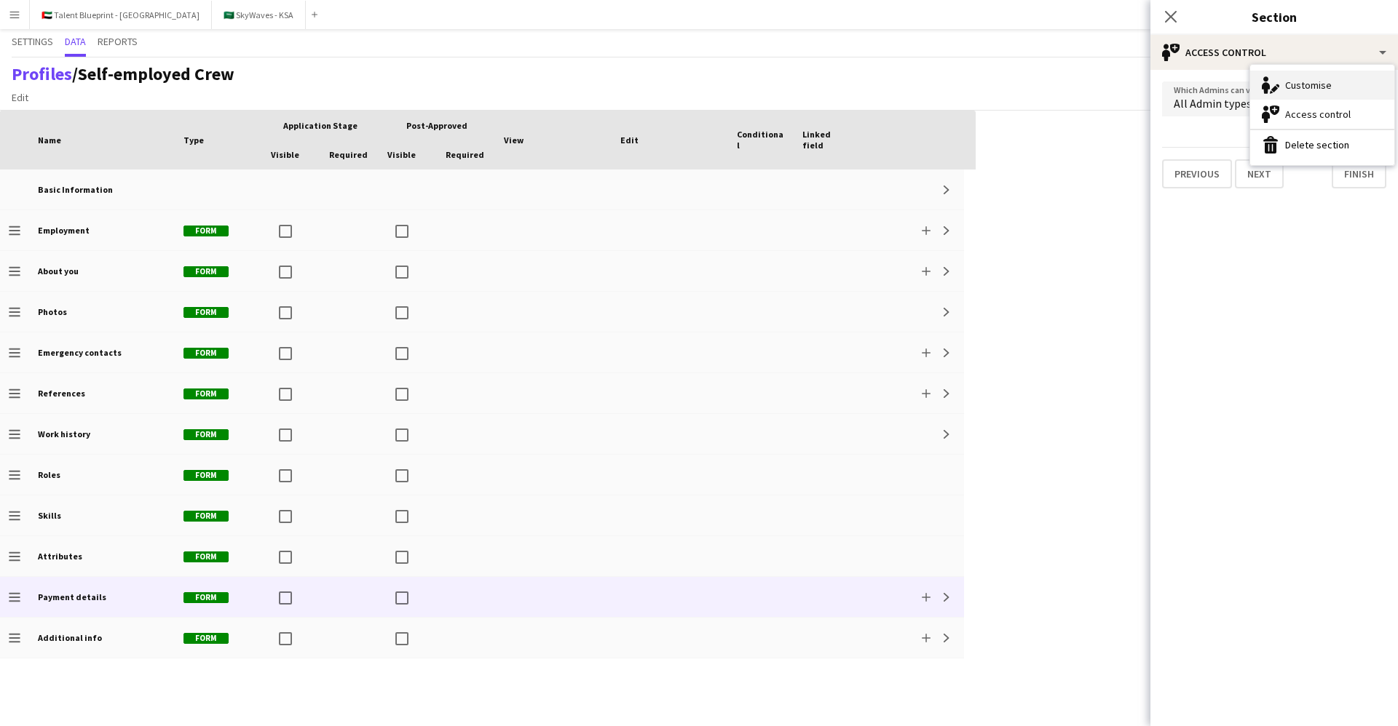
click at [1275, 79] on icon "Customise" at bounding box center [1269, 84] width 17 height 17
click at [41, 37] on span "Settings" at bounding box center [32, 41] width 41 height 10
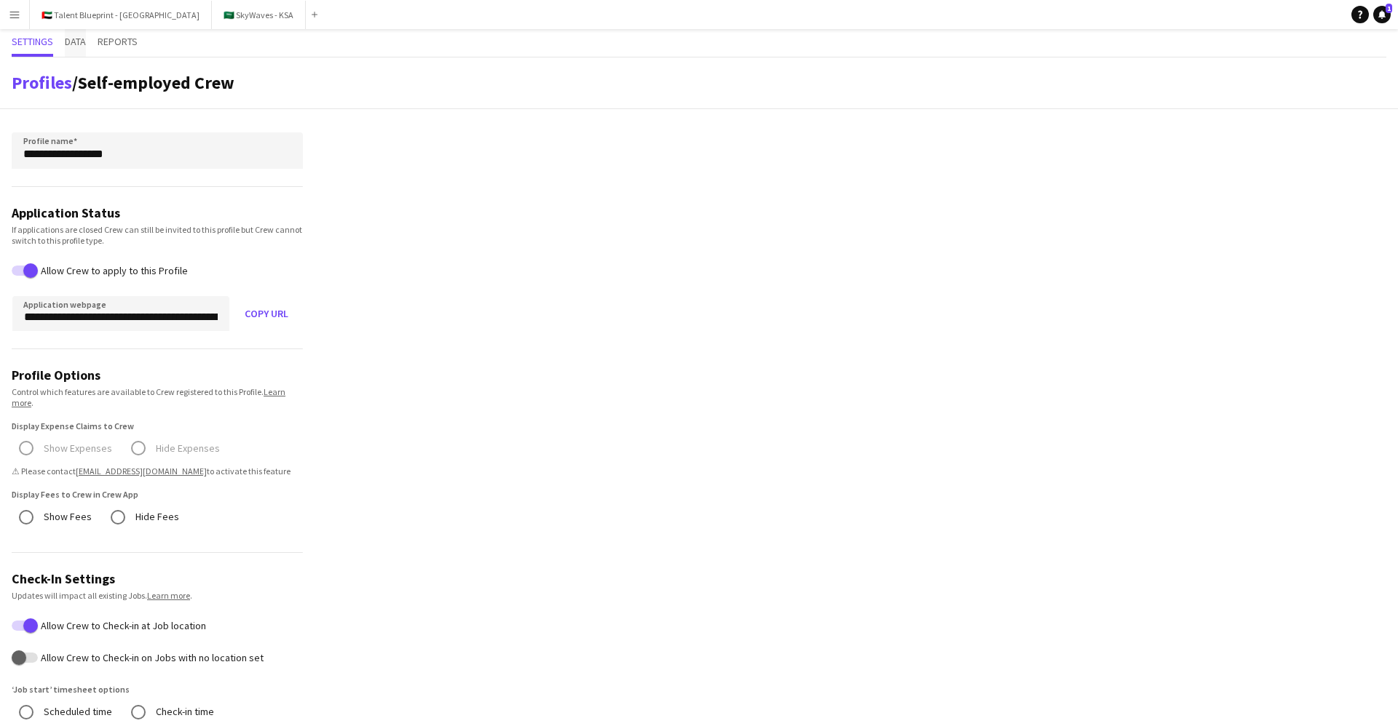
click at [82, 38] on span "Data" at bounding box center [75, 41] width 21 height 10
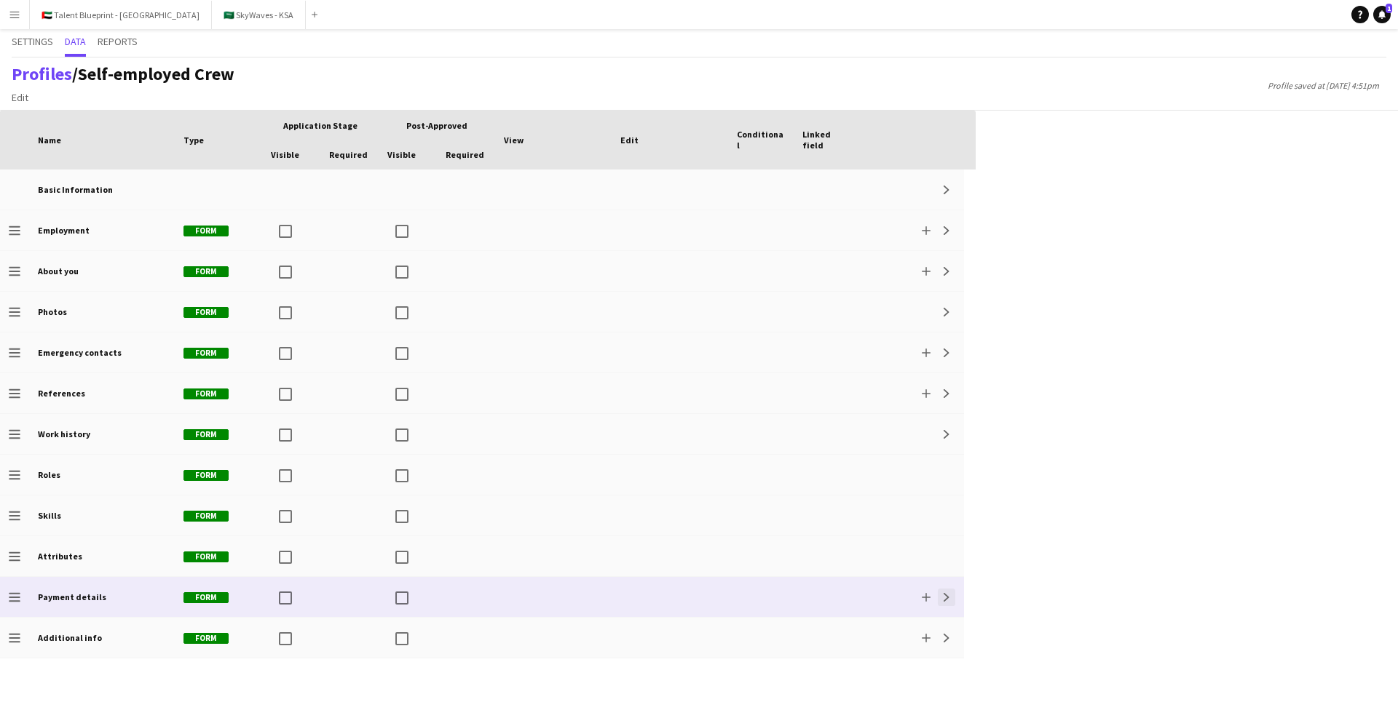
click at [946, 601] on app-icon "Expand" at bounding box center [946, 597] width 9 height 9
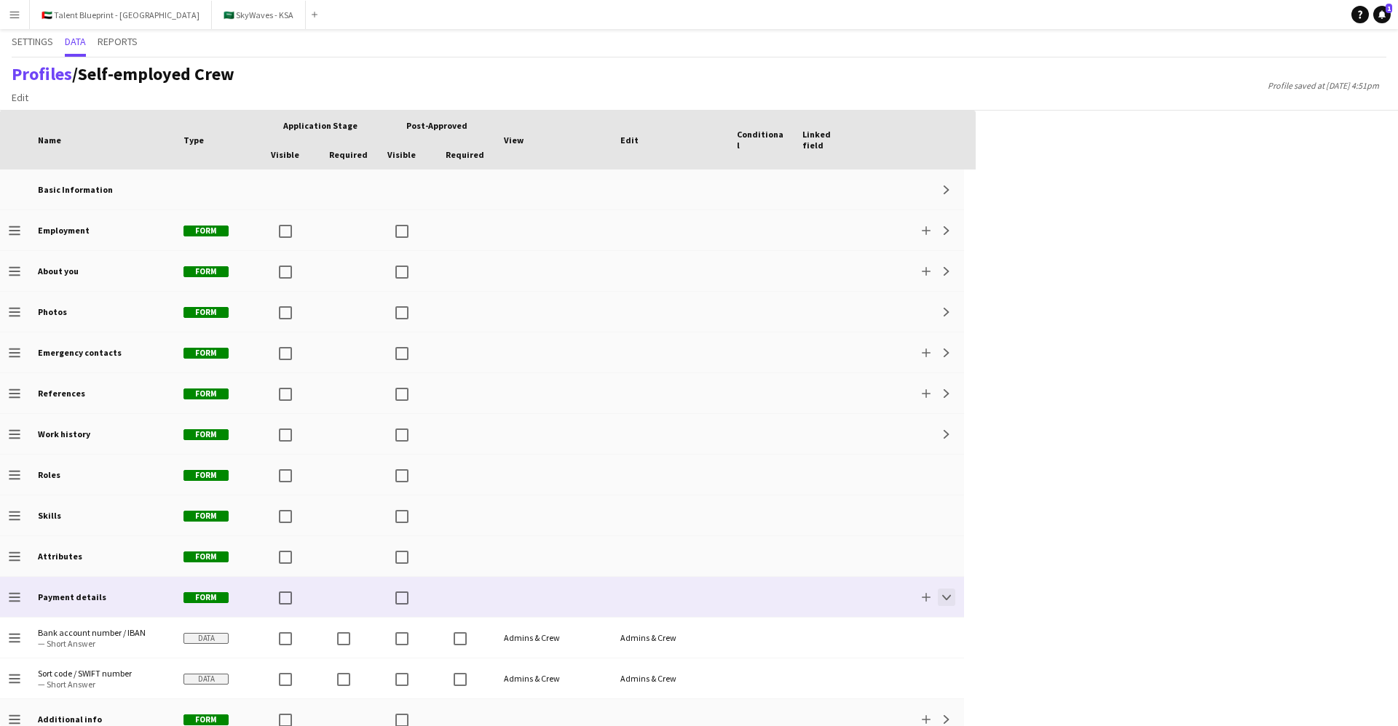
scroll to position [14, 0]
